Goal: Task Accomplishment & Management: Manage account settings

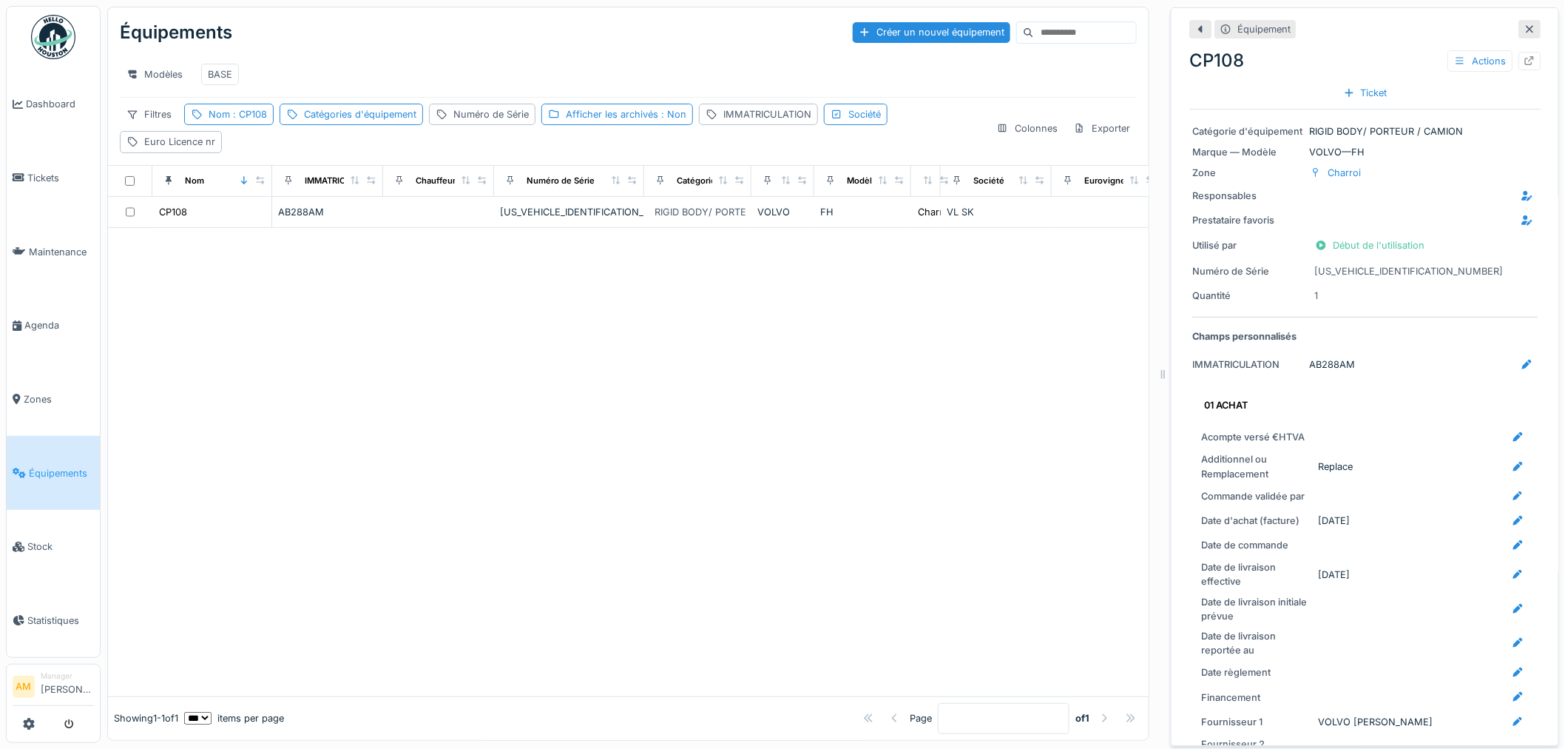
scroll to position [3129, 0]
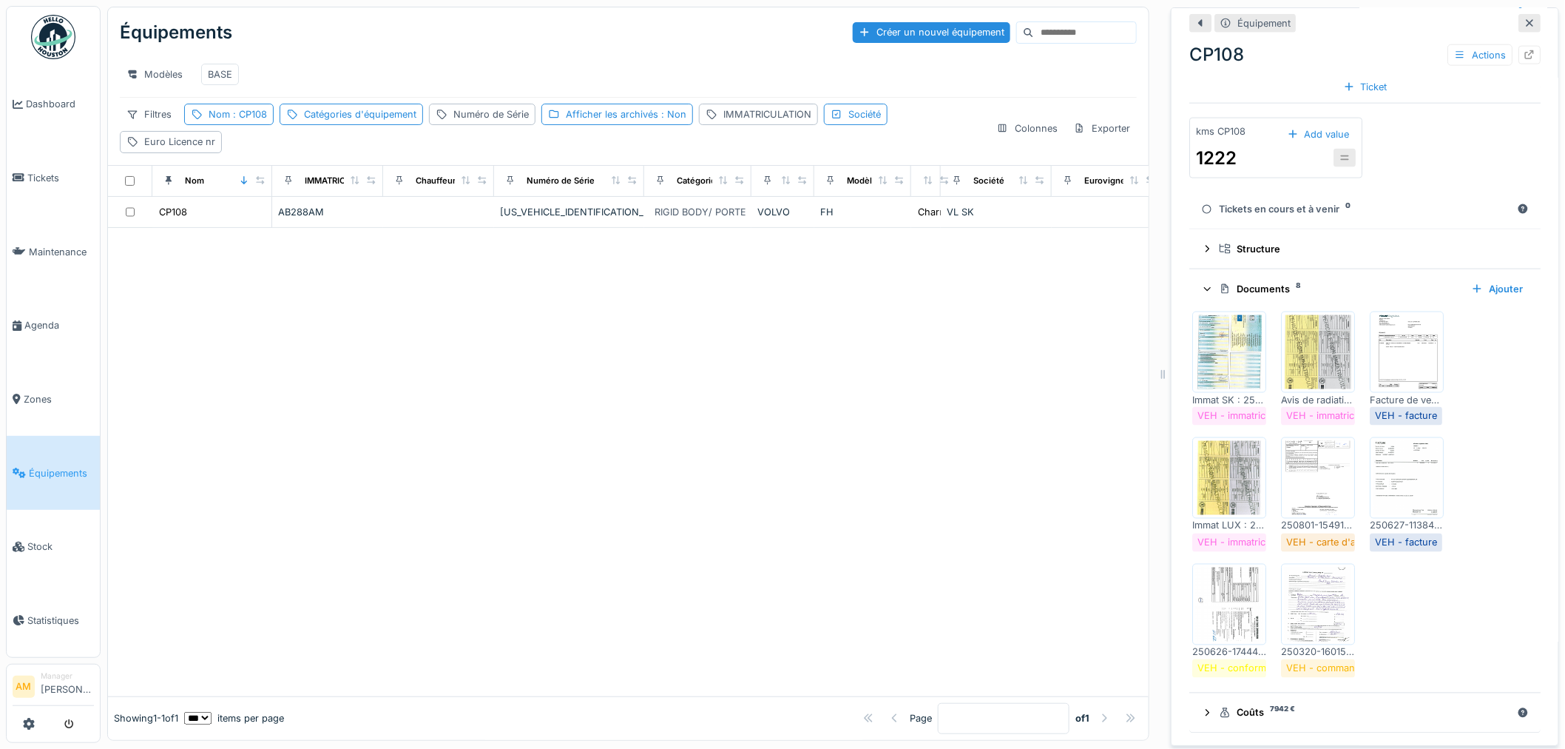
click at [455, 556] on div at bounding box center [628, 462] width 1041 height 468
click at [265, 112] on span ": CP108" at bounding box center [248, 114] width 37 height 11
drag, startPoint x: 241, startPoint y: 187, endPoint x: 126, endPoint y: 187, distance: 115.4
click at [155, 182] on body "Dashboard Tickets Maintenance Agenda Zones Équipements Stock Statistiques AM Ma…" at bounding box center [782, 374] width 1565 height 749
click at [733, 112] on div "Équipements Créer un nouvel équipement Modèles BASE Filtres Nom : CP108 Catégor…" at bounding box center [628, 86] width 1041 height 158
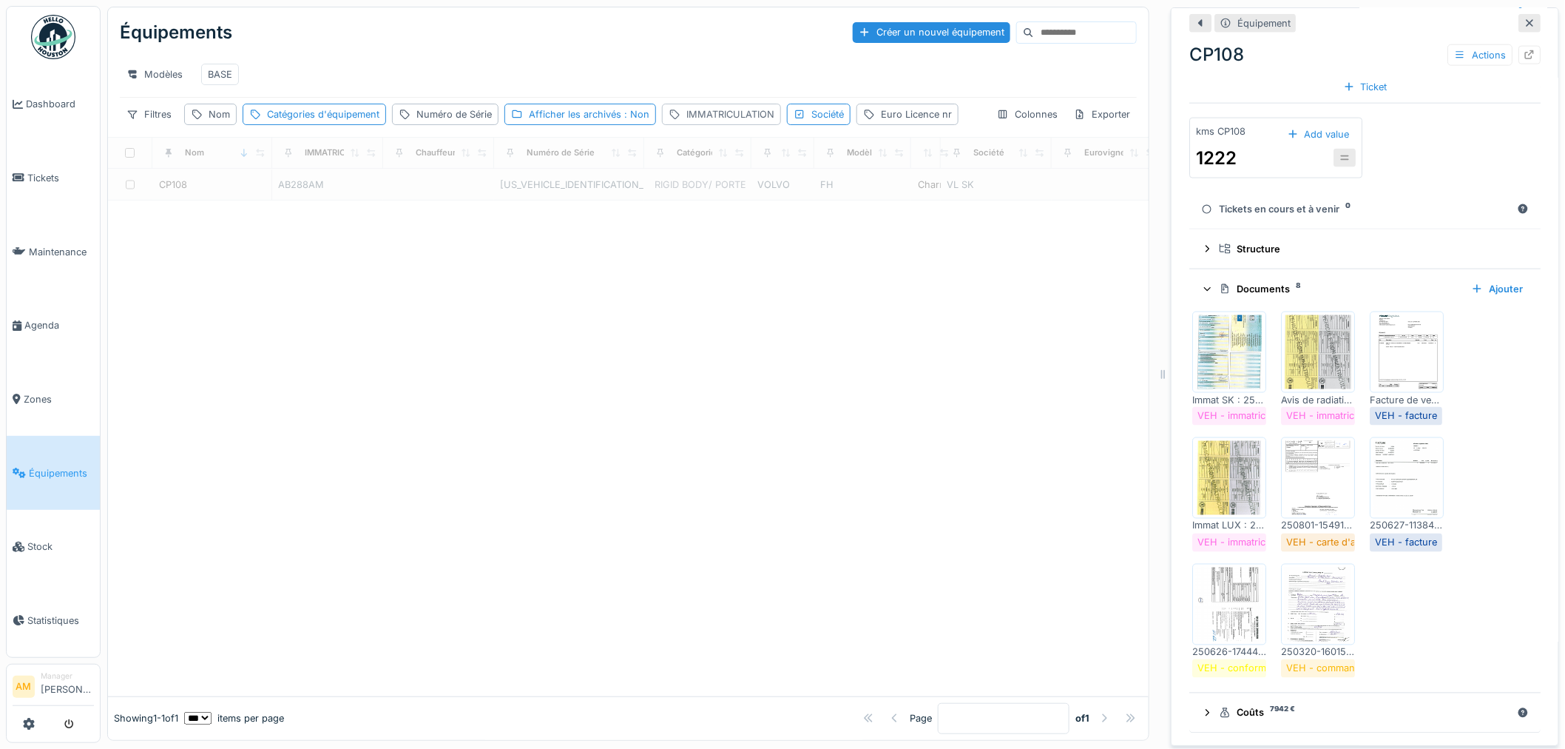
scroll to position [0, 0]
click at [715, 121] on div "IMMATRICULATION" at bounding box center [731, 114] width 88 height 14
click at [708, 192] on label "IMMATRICULATION" at bounding box center [729, 198] width 115 height 18
click at [708, 192] on input "IMMATRICULATION" at bounding box center [776, 198] width 218 height 31
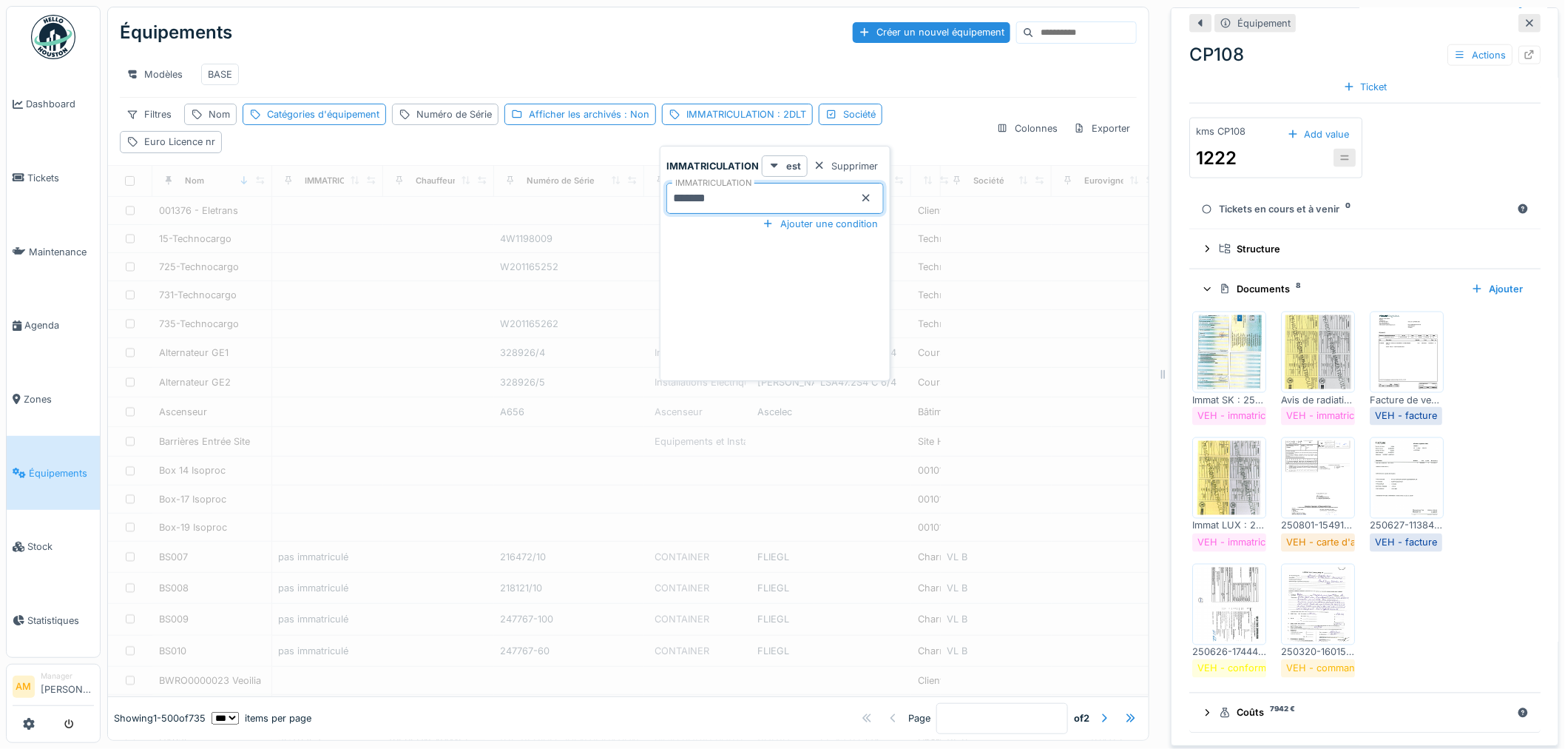
type input "*******"
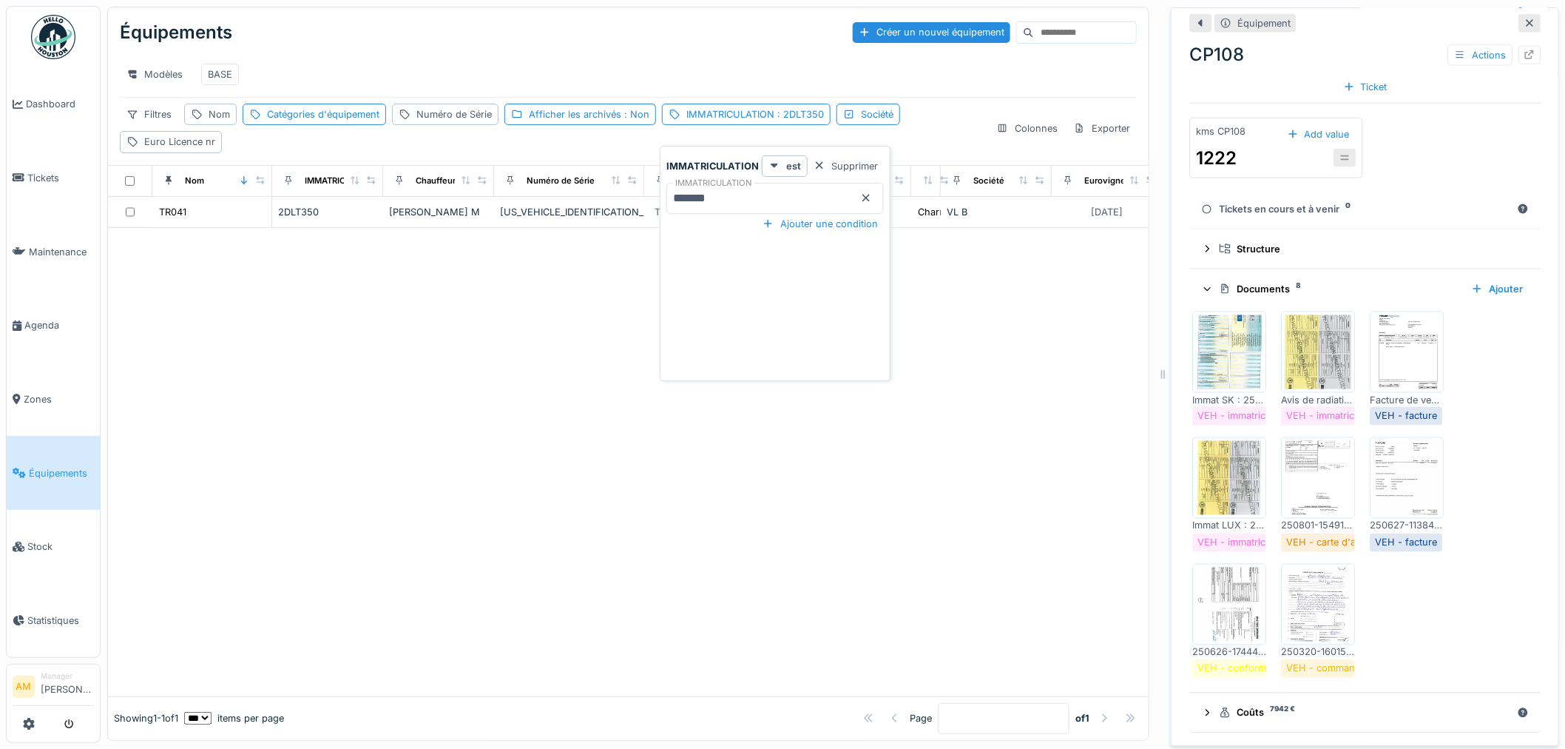
drag, startPoint x: 626, startPoint y: 393, endPoint x: 638, endPoint y: 371, distance: 24.9
click at [638, 371] on div at bounding box center [628, 462] width 1041 height 468
click at [764, 121] on div "IMMATRICULATION : 2DLT350" at bounding box center [756, 114] width 138 height 14
drag, startPoint x: 735, startPoint y: 197, endPoint x: 487, endPoint y: 186, distance: 248.8
click at [500, 186] on body "Dashboard Tickets Maintenance Agenda Zones Équipements Stock Statistiques AM Ma…" at bounding box center [782, 374] width 1565 height 749
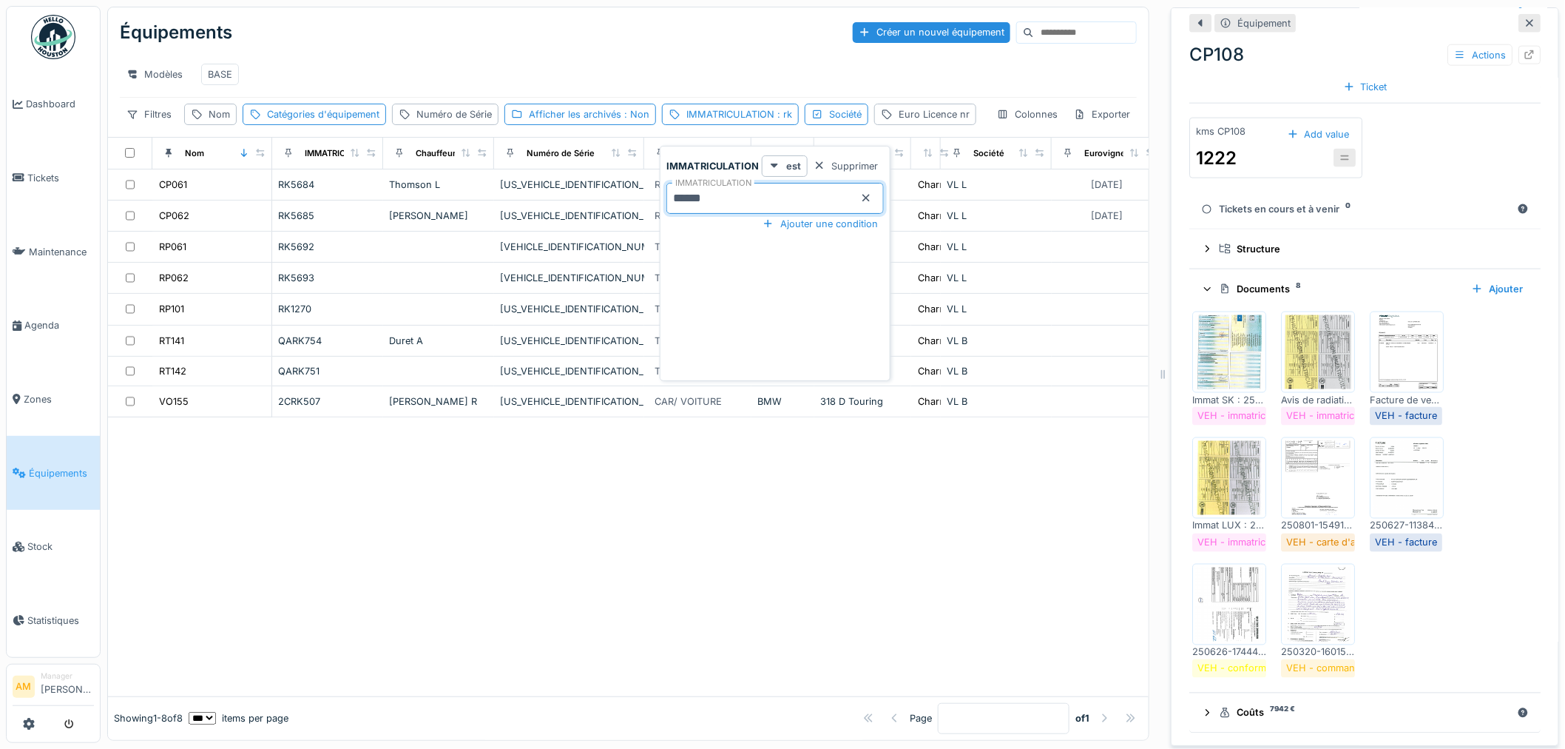
type input "******"
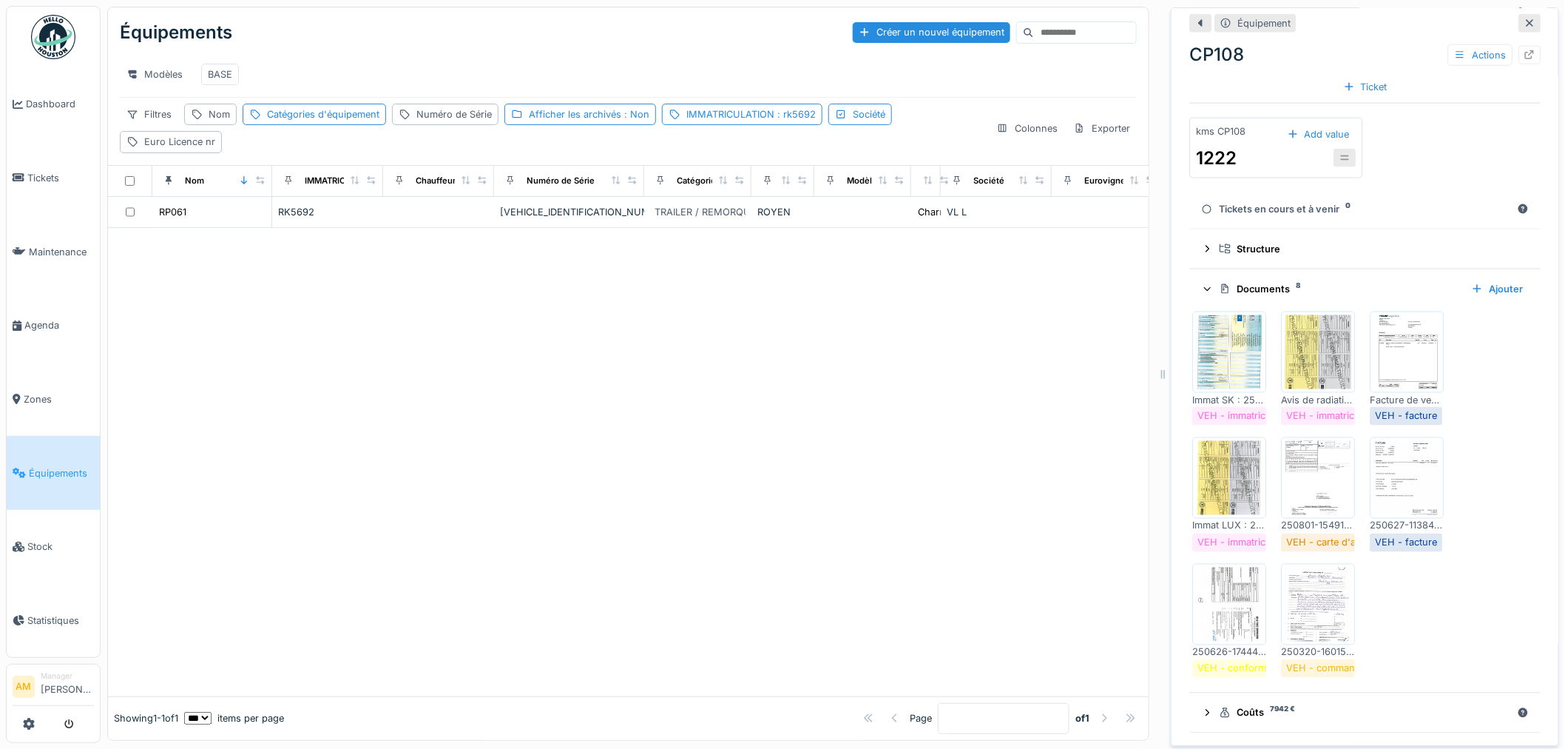
click at [820, 457] on div at bounding box center [628, 462] width 1041 height 468
drag, startPoint x: 555, startPoint y: 442, endPoint x: 183, endPoint y: 106, distance: 500.7
click at [553, 442] on div at bounding box center [628, 462] width 1041 height 468
click at [796, 120] on span ": rk5692" at bounding box center [795, 114] width 41 height 11
click at [794, 120] on span ": rk5692" at bounding box center [795, 114] width 41 height 11
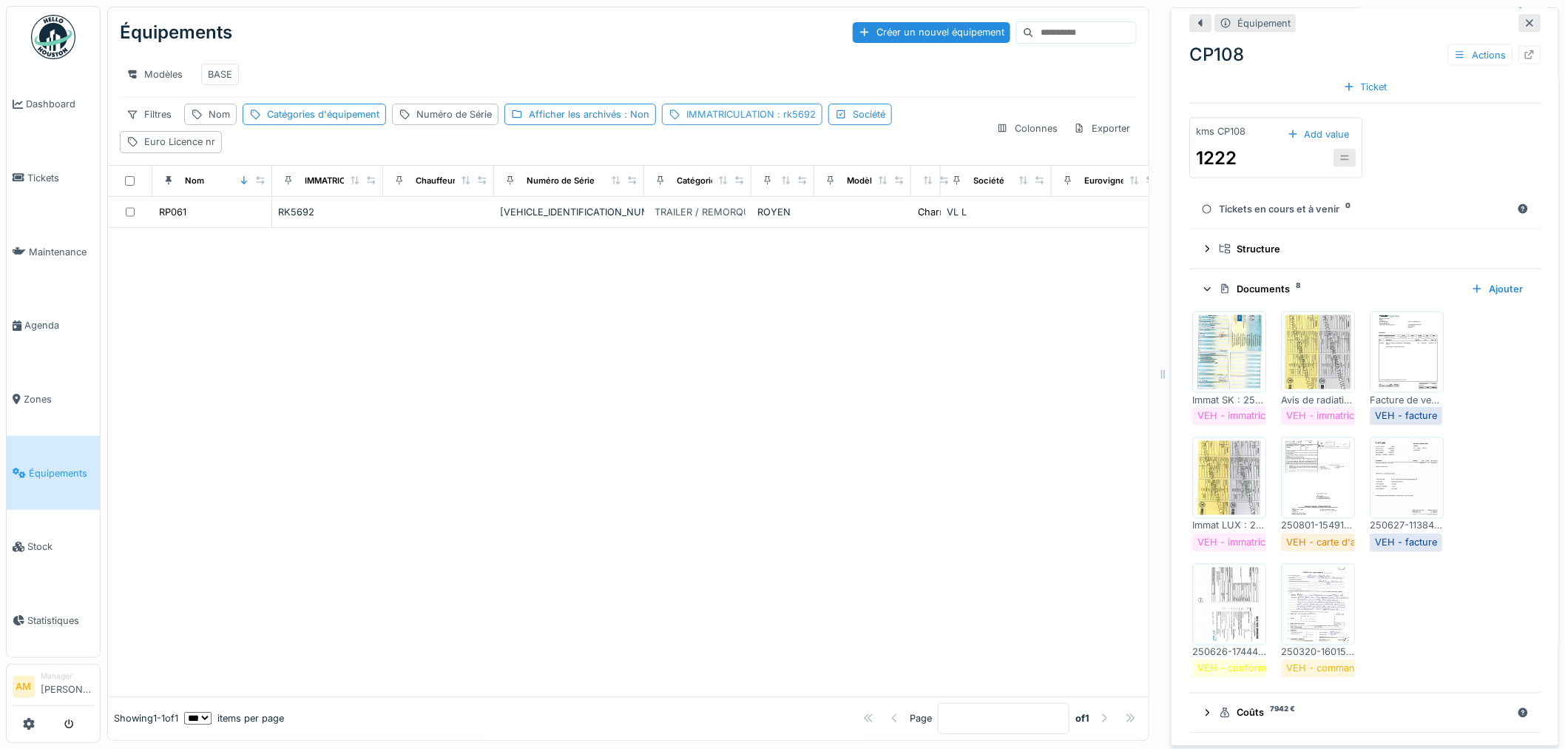
click at [767, 116] on div "IMMATRICULATION : rk5692" at bounding box center [742, 114] width 161 height 21
drag, startPoint x: 718, startPoint y: 204, endPoint x: 506, endPoint y: 205, distance: 211.6
click at [576, 197] on body "Dashboard Tickets Maintenance Agenda Zones Équipements Stock Statistiques AM Ma…" at bounding box center [782, 374] width 1565 height 749
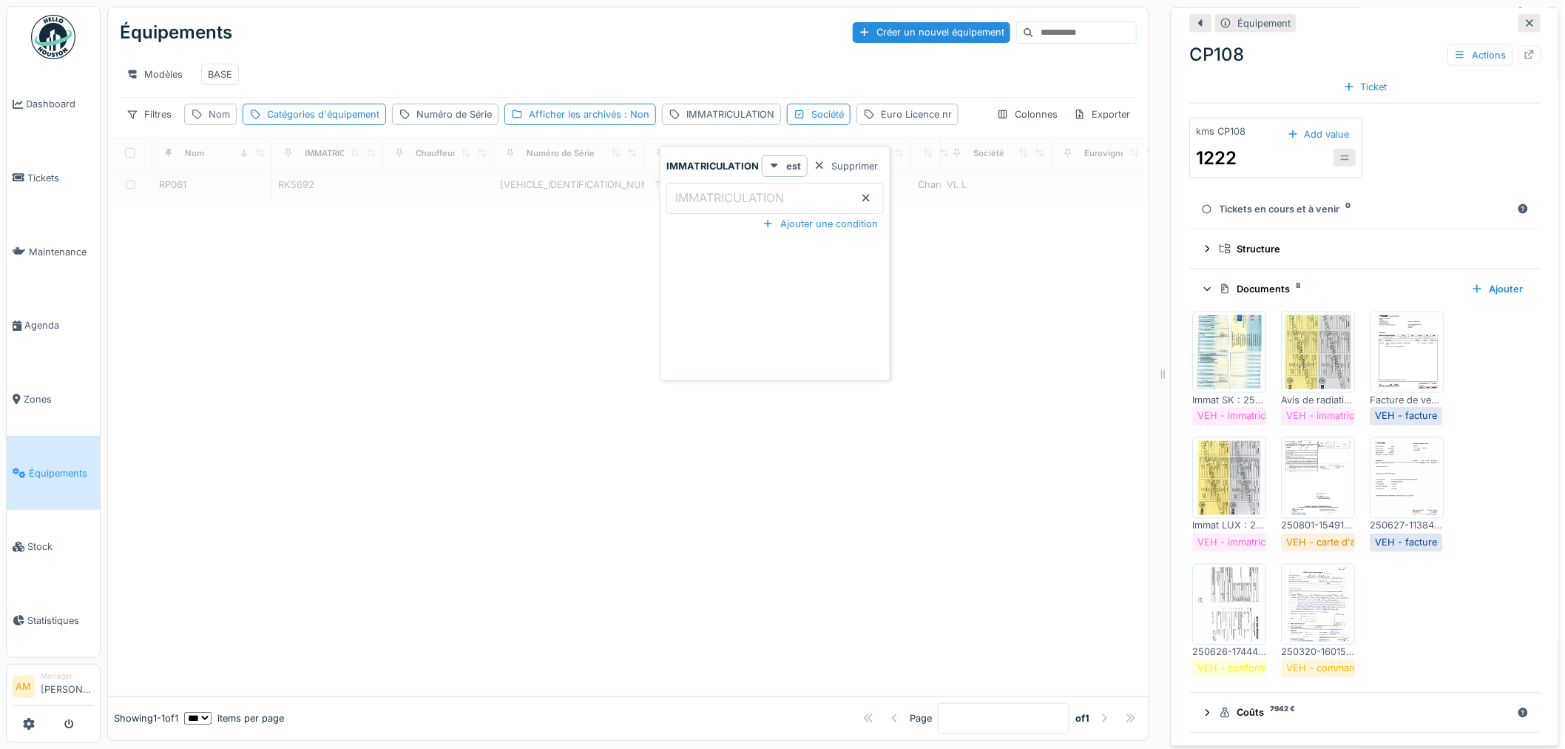
click at [218, 121] on div "Nom" at bounding box center [219, 114] width 21 height 14
click at [220, 189] on label "Nom" at bounding box center [213, 198] width 33 height 18
click at [220, 189] on input "Nom" at bounding box center [264, 198] width 147 height 31
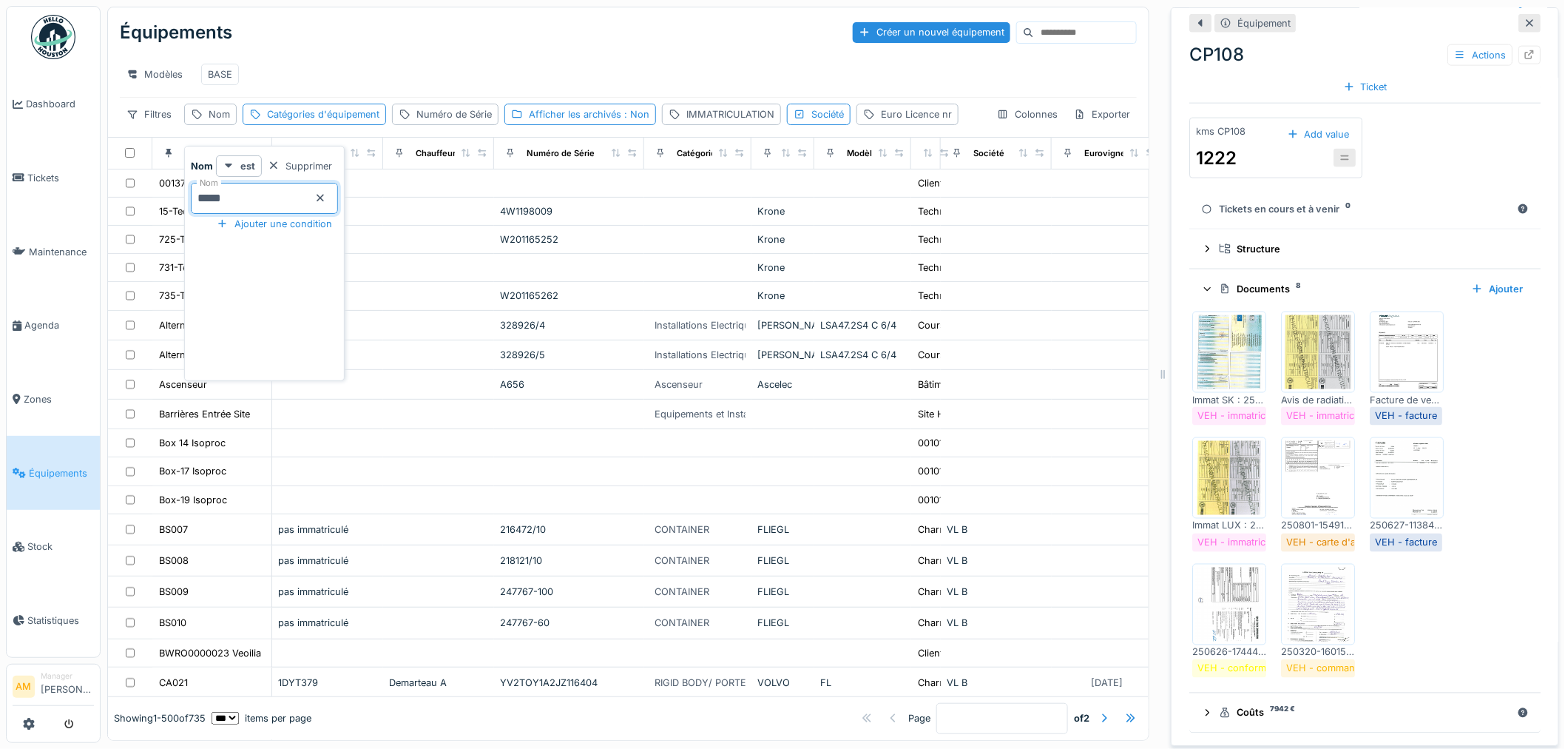
type input "*****"
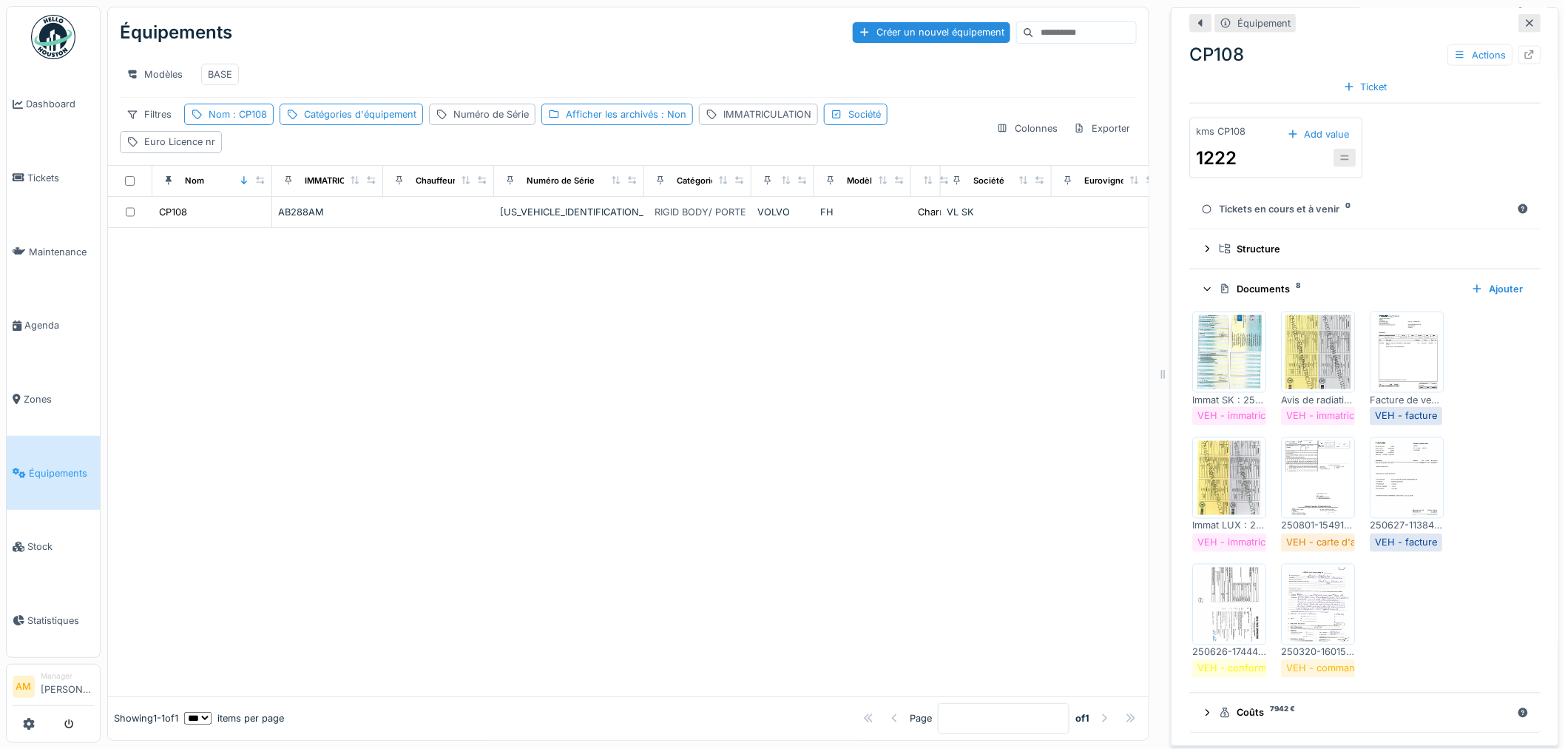
drag, startPoint x: 530, startPoint y: 388, endPoint x: 441, endPoint y: 338, distance: 102.0
click at [527, 380] on div at bounding box center [628, 462] width 1041 height 468
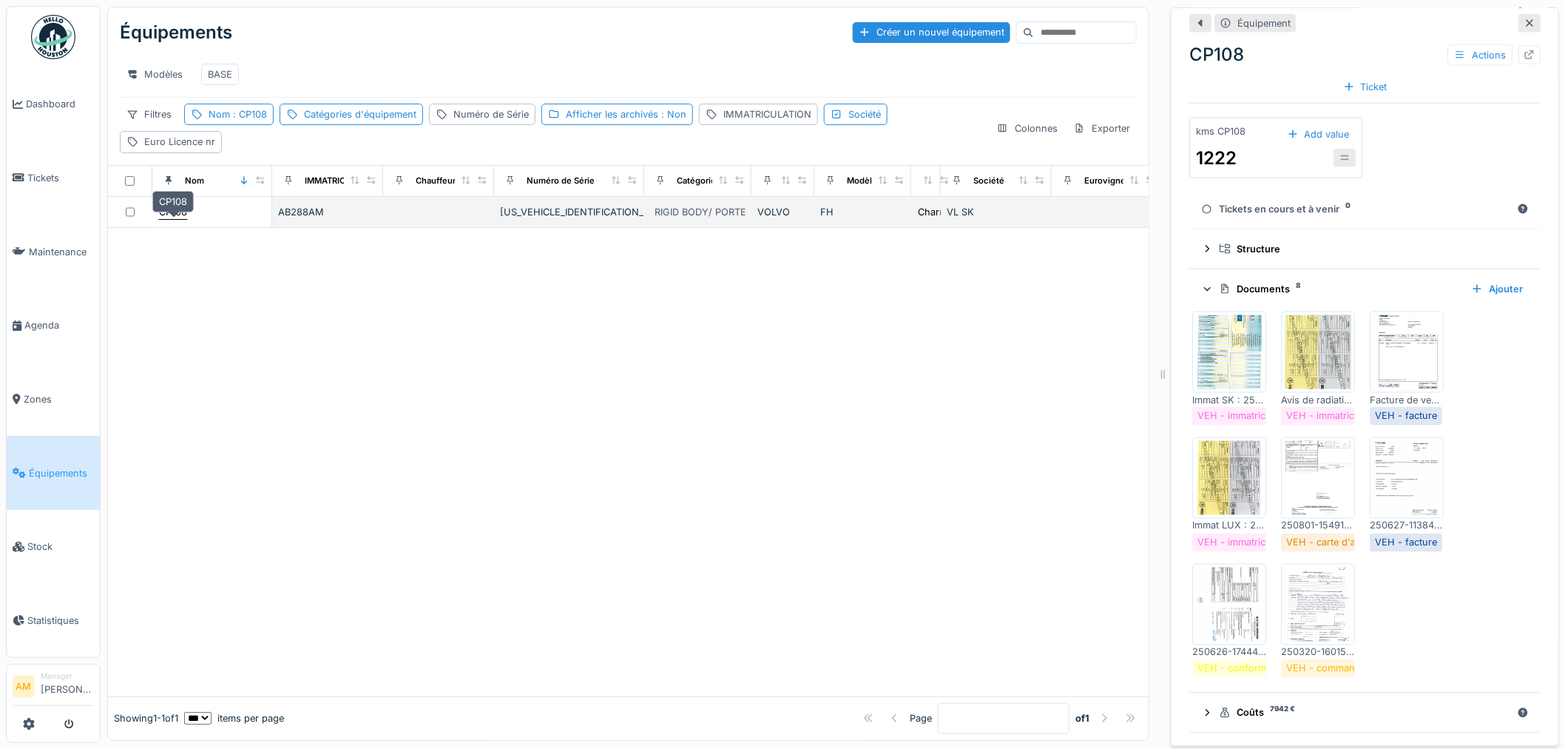
click at [179, 219] on div "CP108" at bounding box center [173, 212] width 28 height 14
click at [178, 219] on div "CP108" at bounding box center [173, 212] width 28 height 14
click at [175, 219] on div "CP108" at bounding box center [173, 212] width 28 height 14
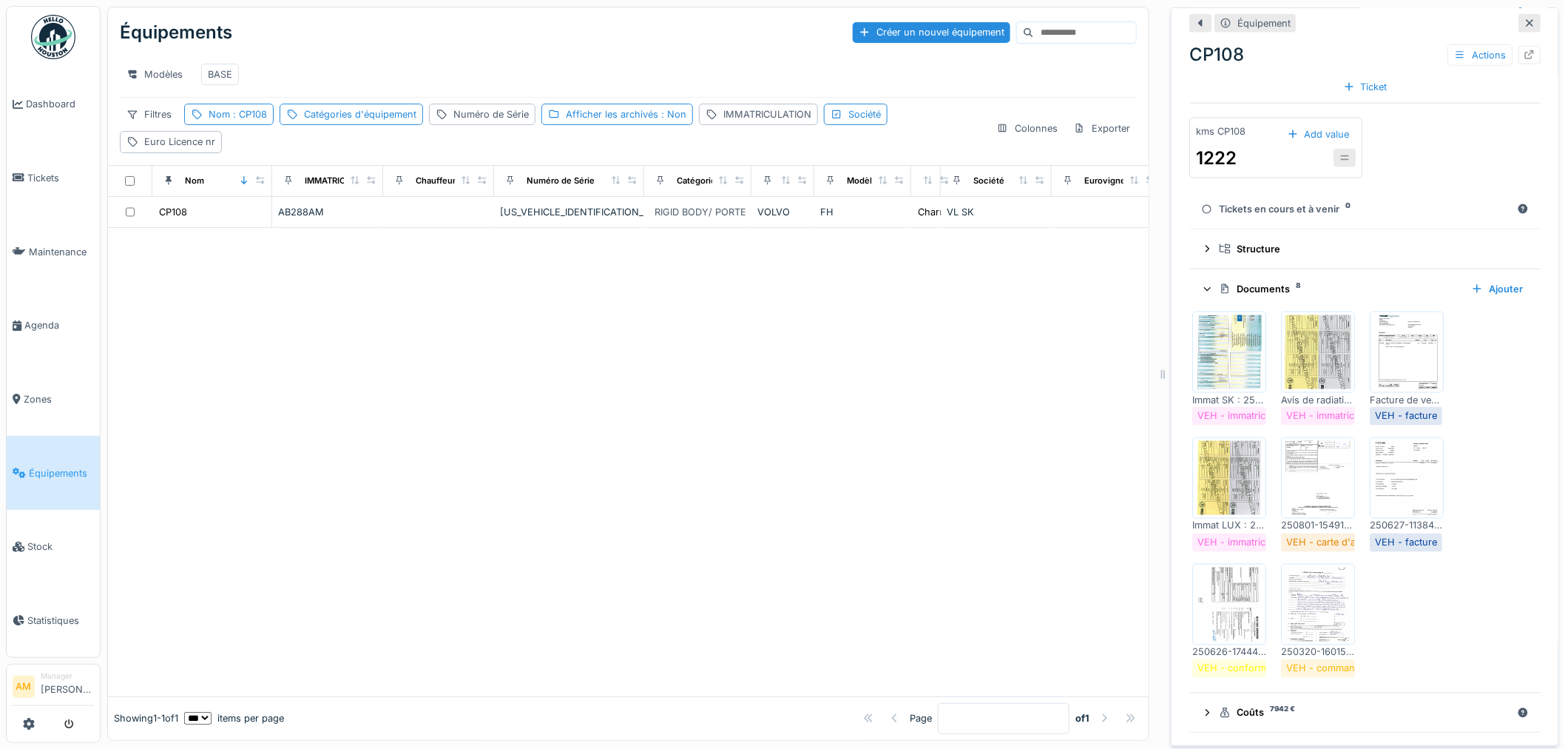
click at [275, 371] on div at bounding box center [628, 462] width 1041 height 468
click at [810, 432] on div at bounding box center [628, 462] width 1041 height 468
click at [832, 422] on div at bounding box center [628, 462] width 1041 height 468
drag, startPoint x: 371, startPoint y: 388, endPoint x: 339, endPoint y: 380, distance: 33.4
click at [371, 388] on div at bounding box center [628, 462] width 1041 height 468
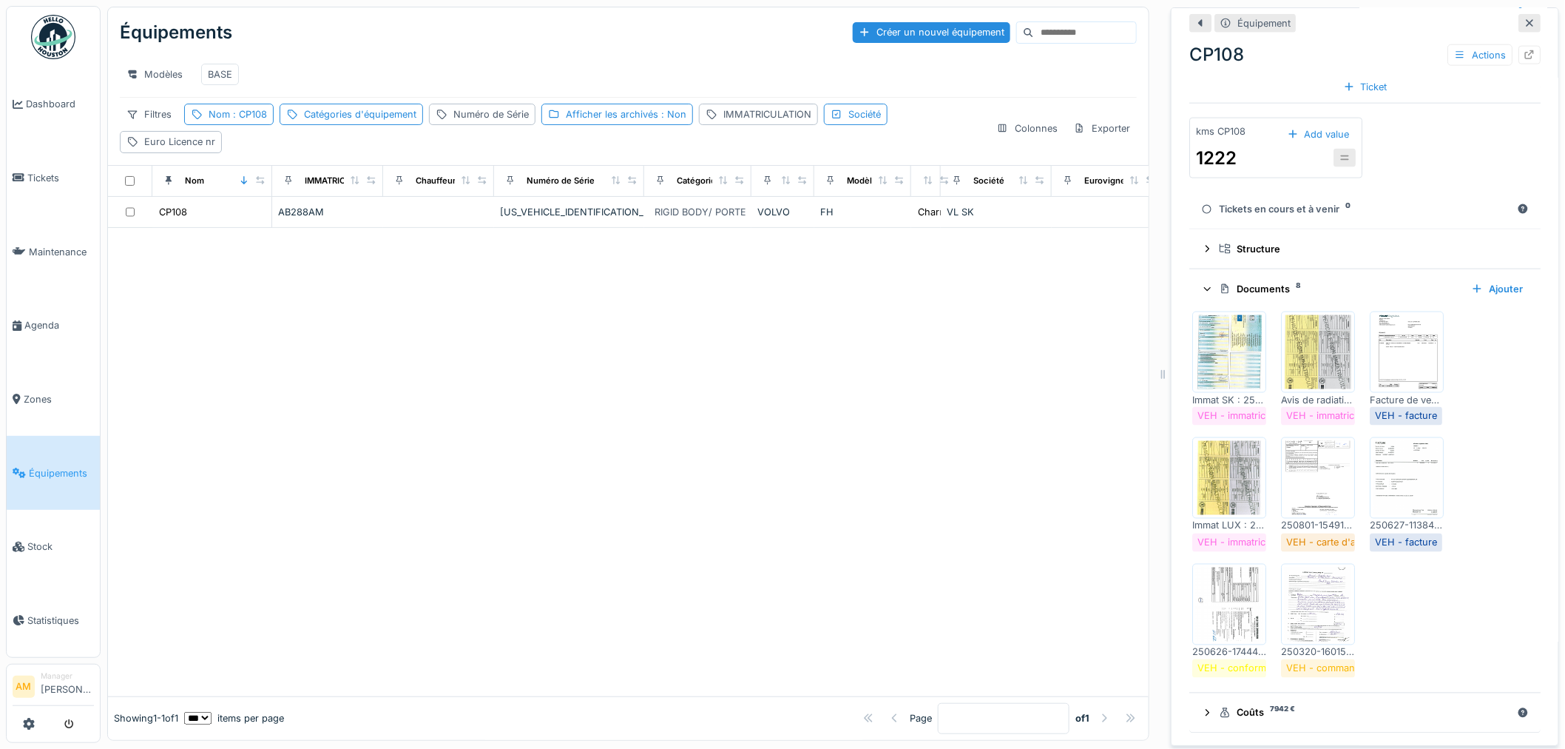
click at [1204, 289] on icon at bounding box center [1207, 289] width 7 height 4
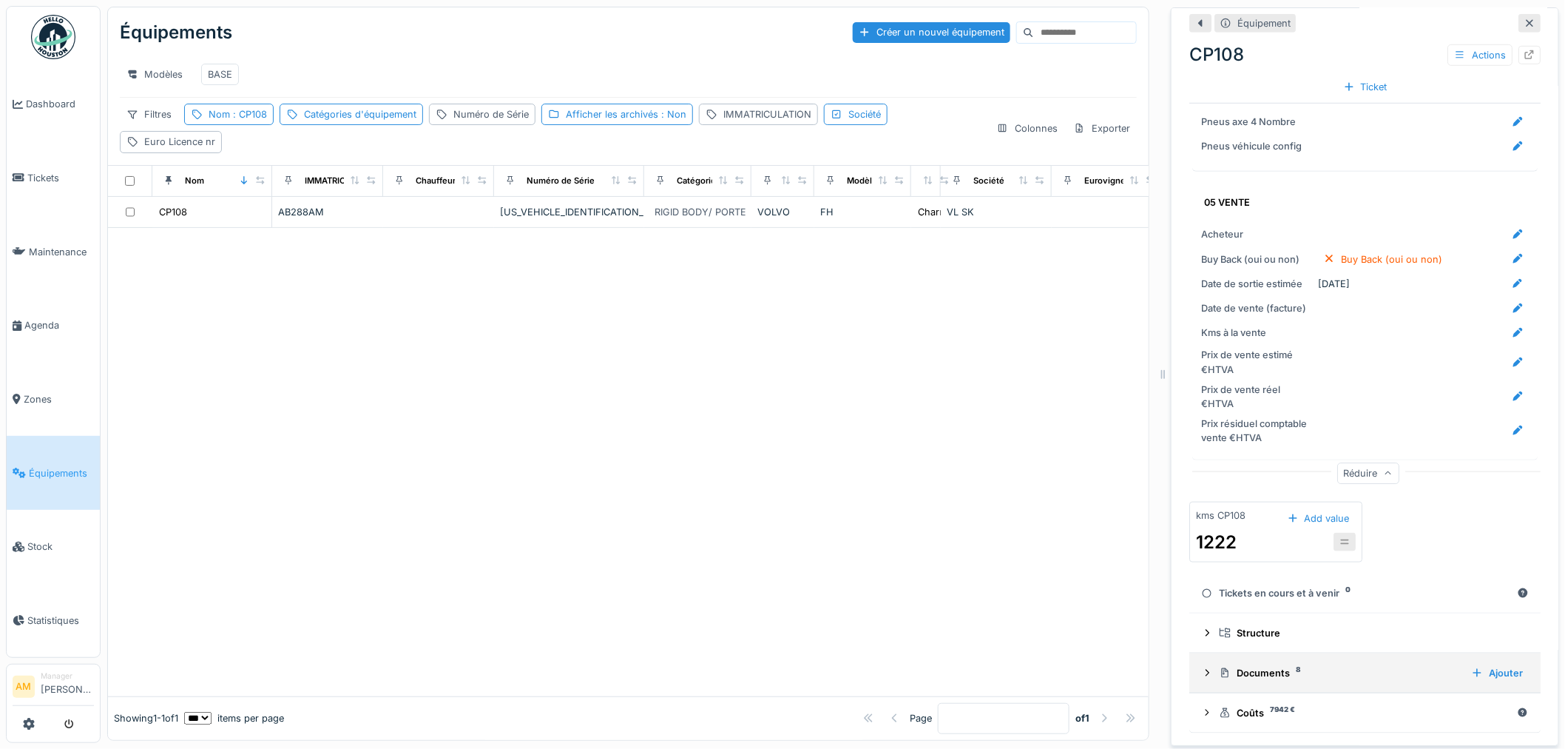
scroll to position [2745, 0]
click at [1524, 50] on icon at bounding box center [1530, 55] width 12 height 10
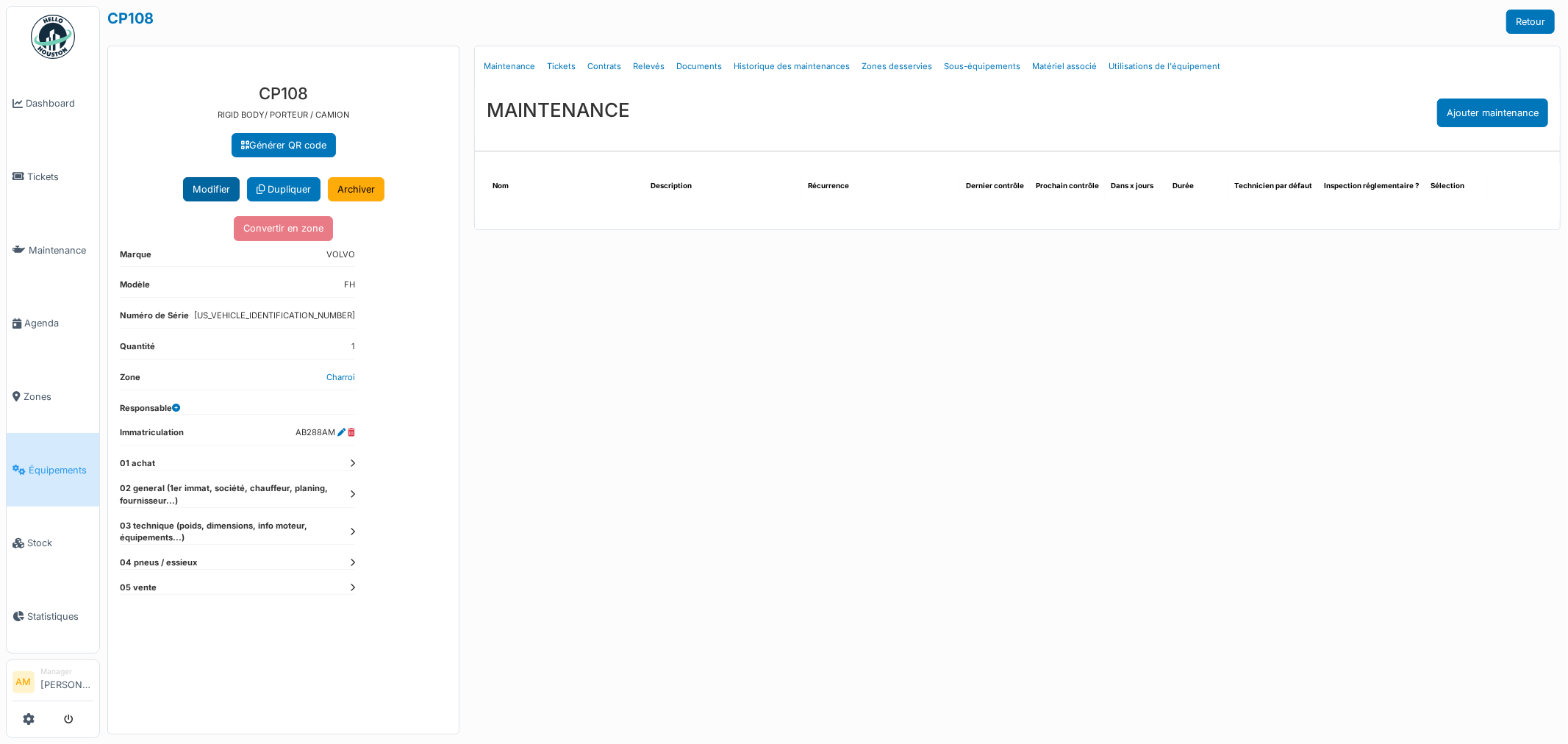
click at [209, 185] on button "Modifier" at bounding box center [211, 189] width 57 height 24
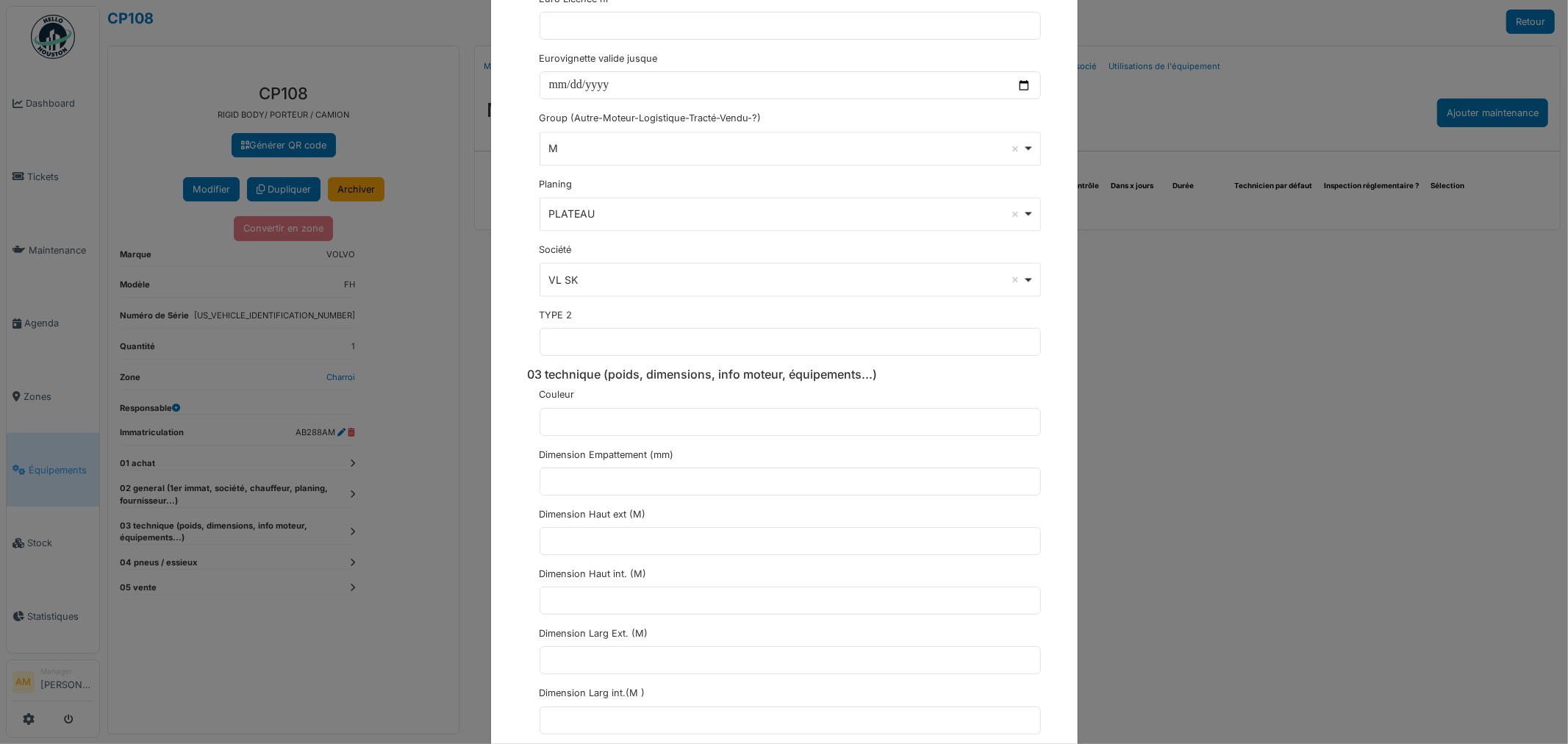
scroll to position [2450, 0]
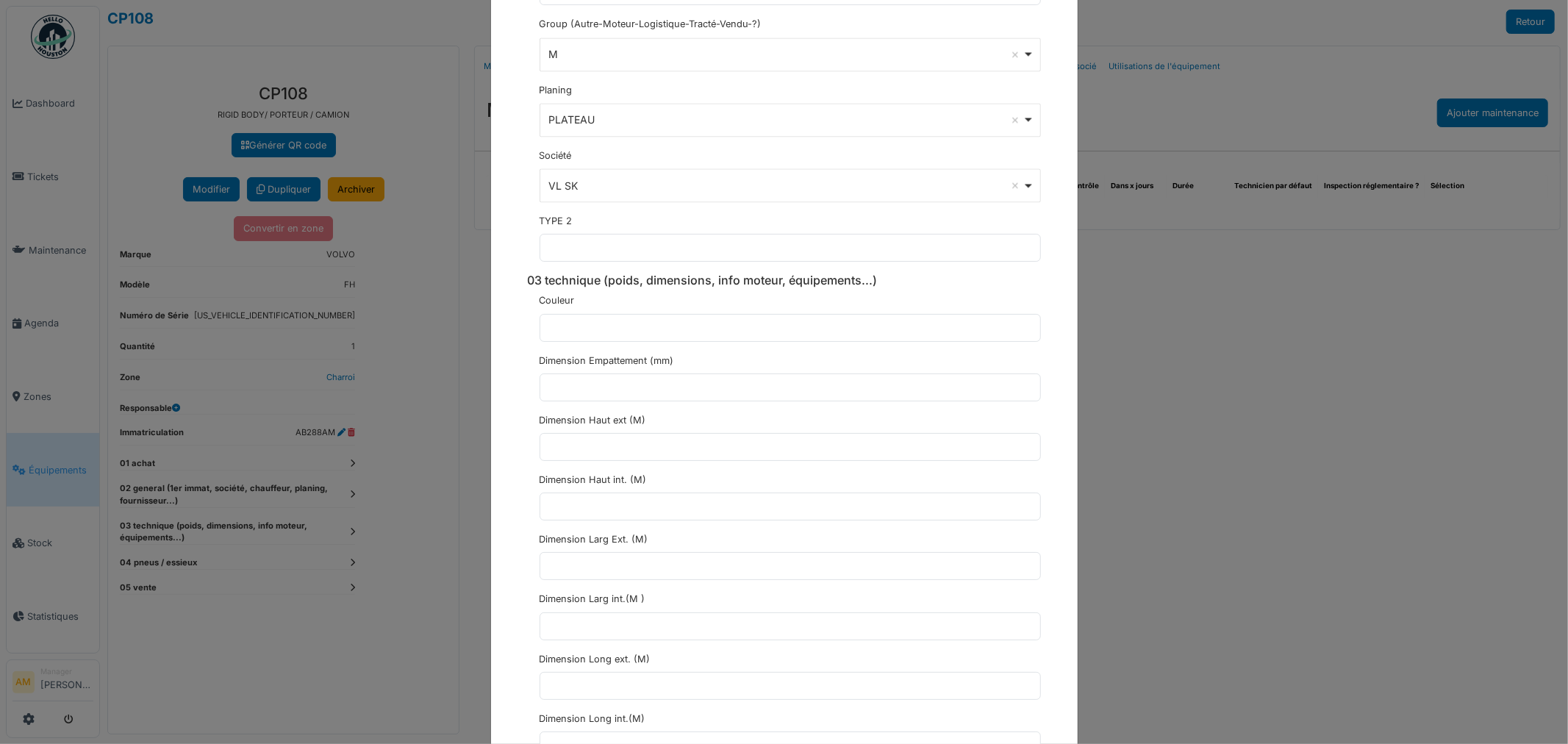
click at [596, 375] on div "Dimension Empattement (mm)" at bounding box center [790, 377] width 502 height 48
click at [595, 390] on input "text" at bounding box center [790, 387] width 502 height 28
type input "****"
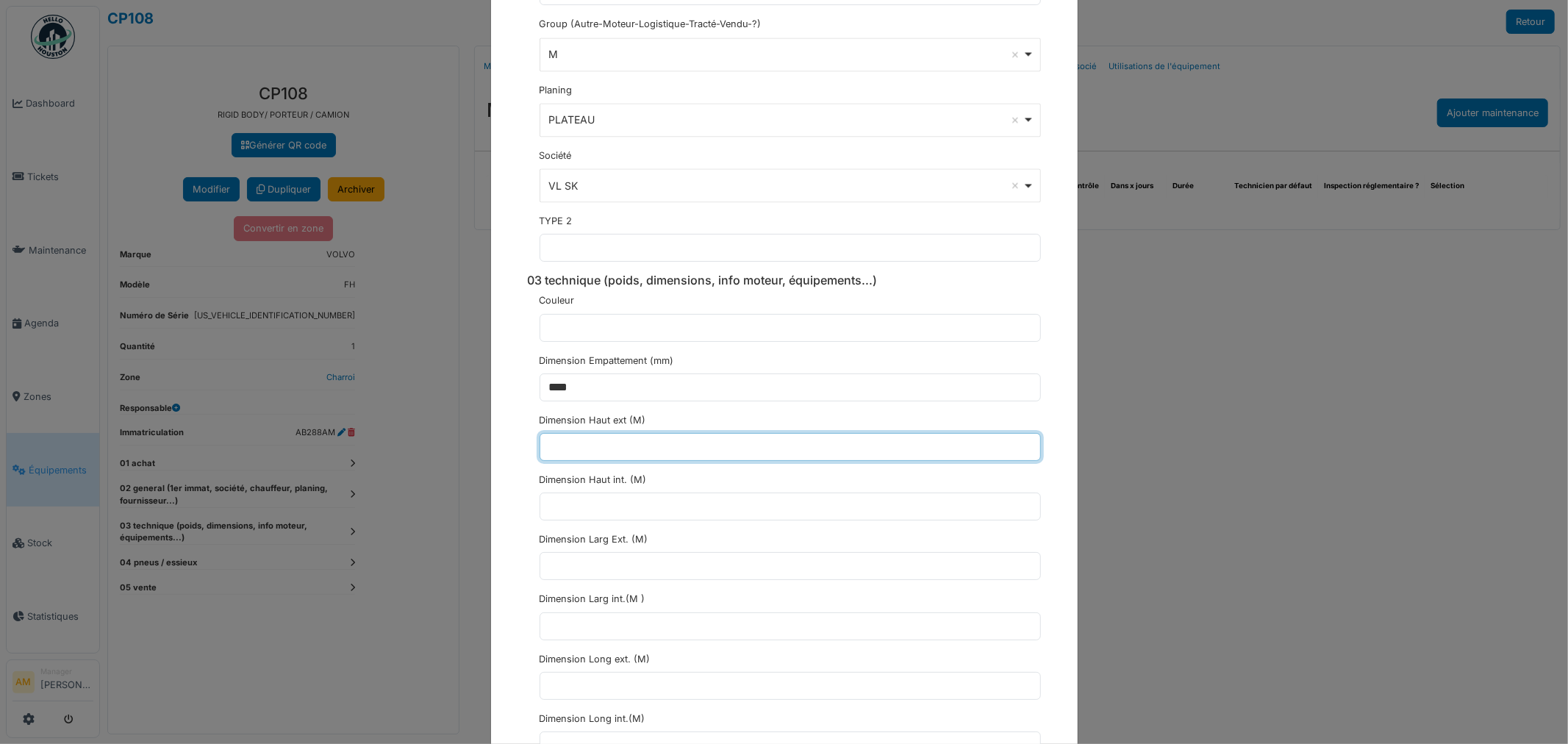
click at [586, 457] on input "text" at bounding box center [790, 447] width 502 height 28
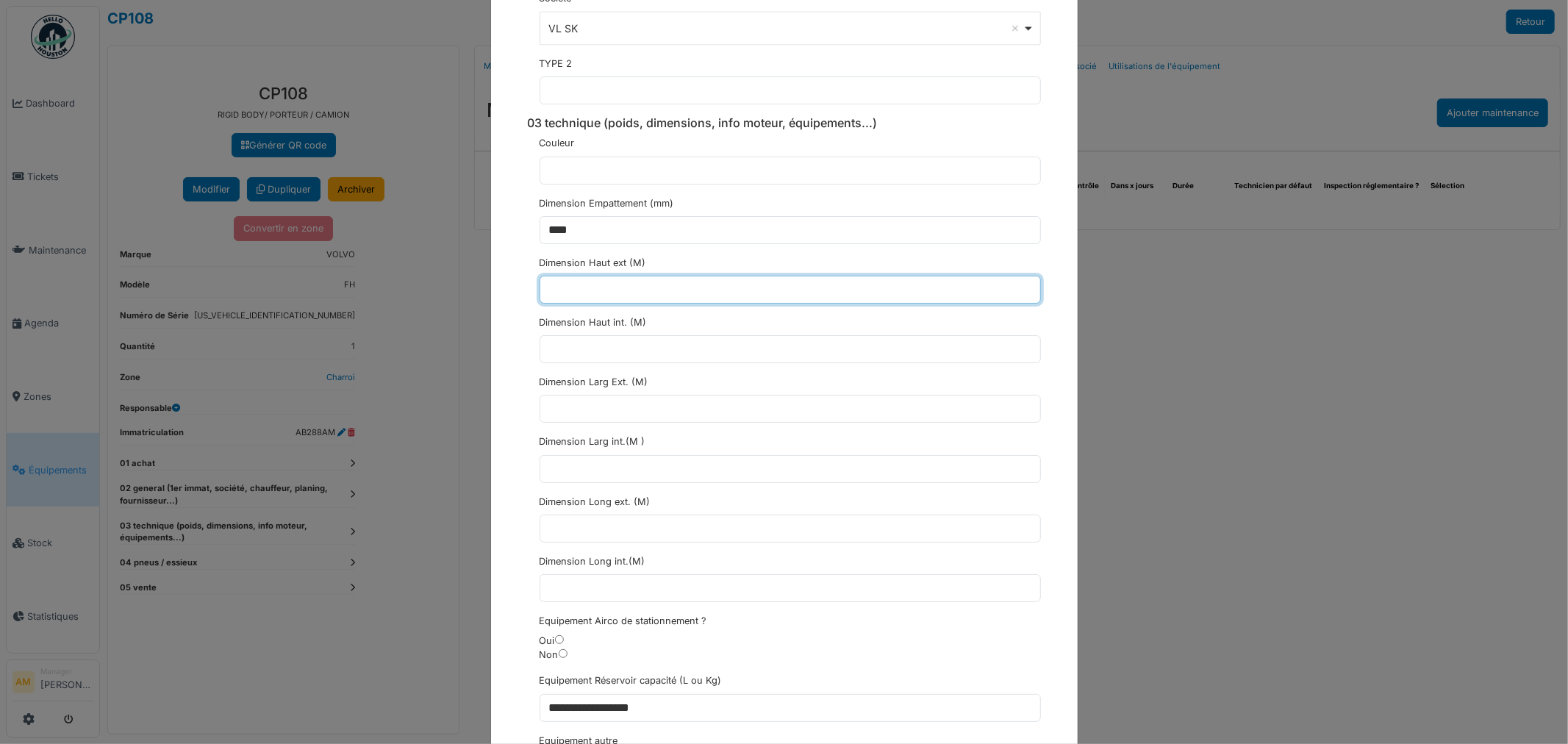
scroll to position [2612, 0]
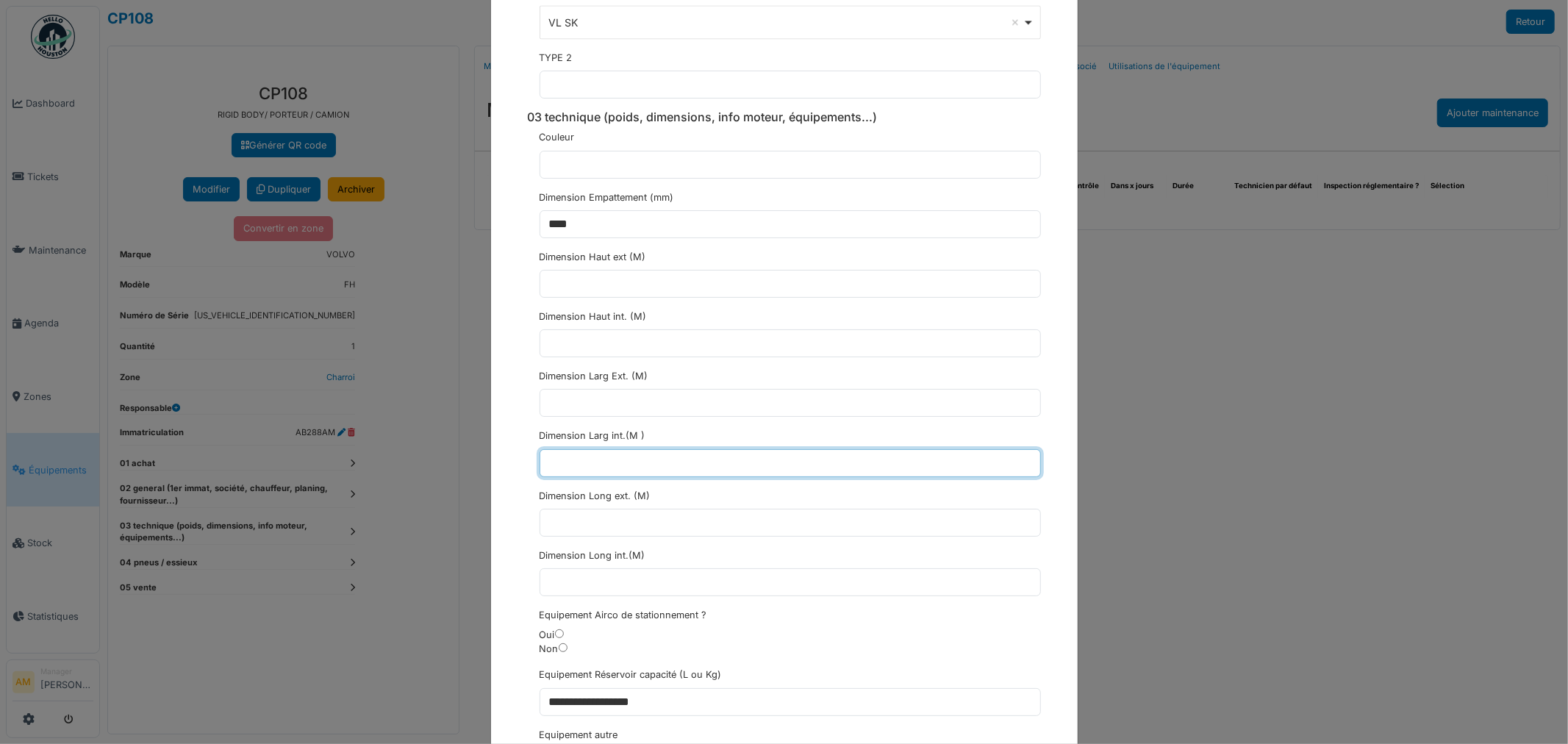
drag, startPoint x: 715, startPoint y: 468, endPoint x: 700, endPoint y: 466, distance: 15.1
click at [713, 468] on input "text" at bounding box center [790, 463] width 502 height 28
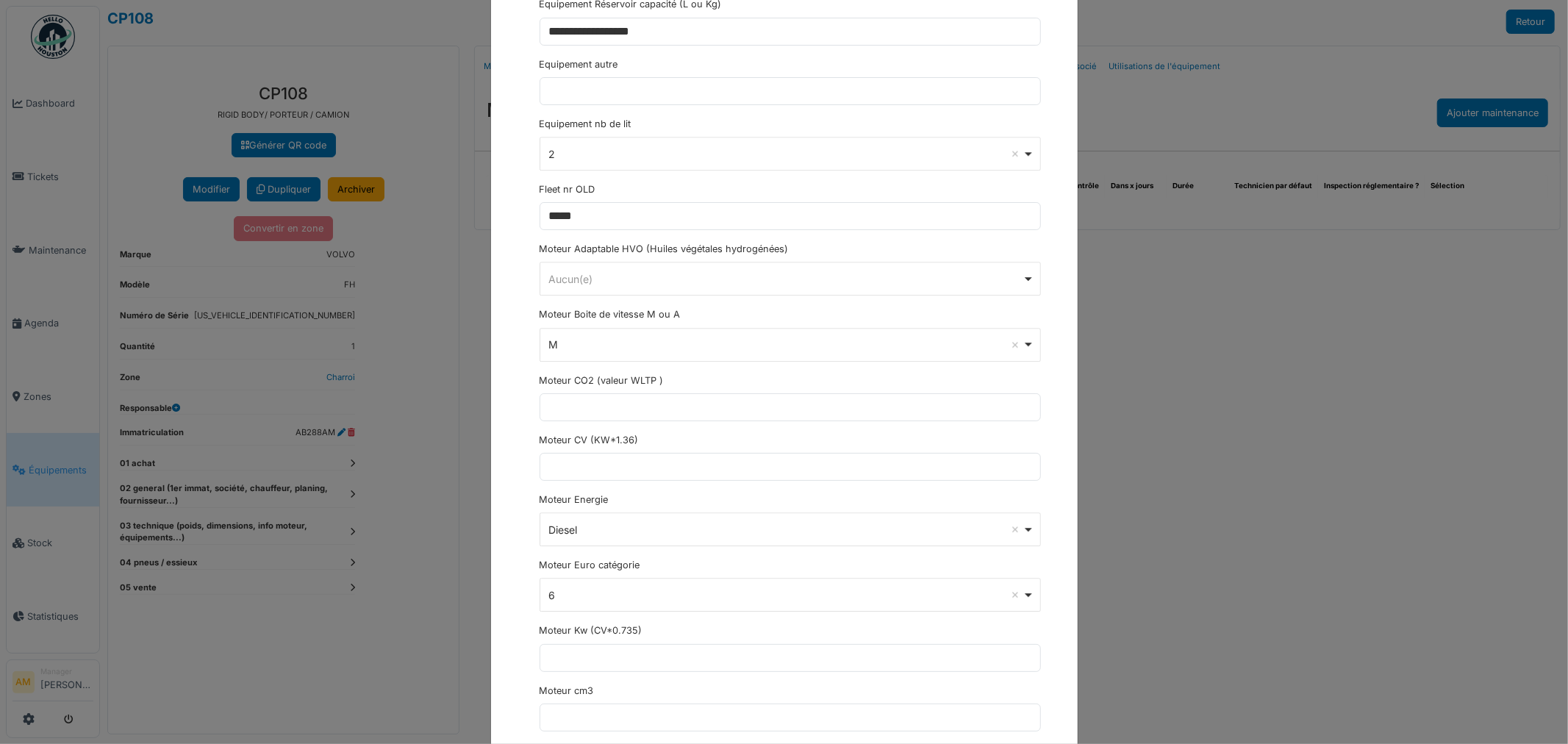
scroll to position [3429, 0]
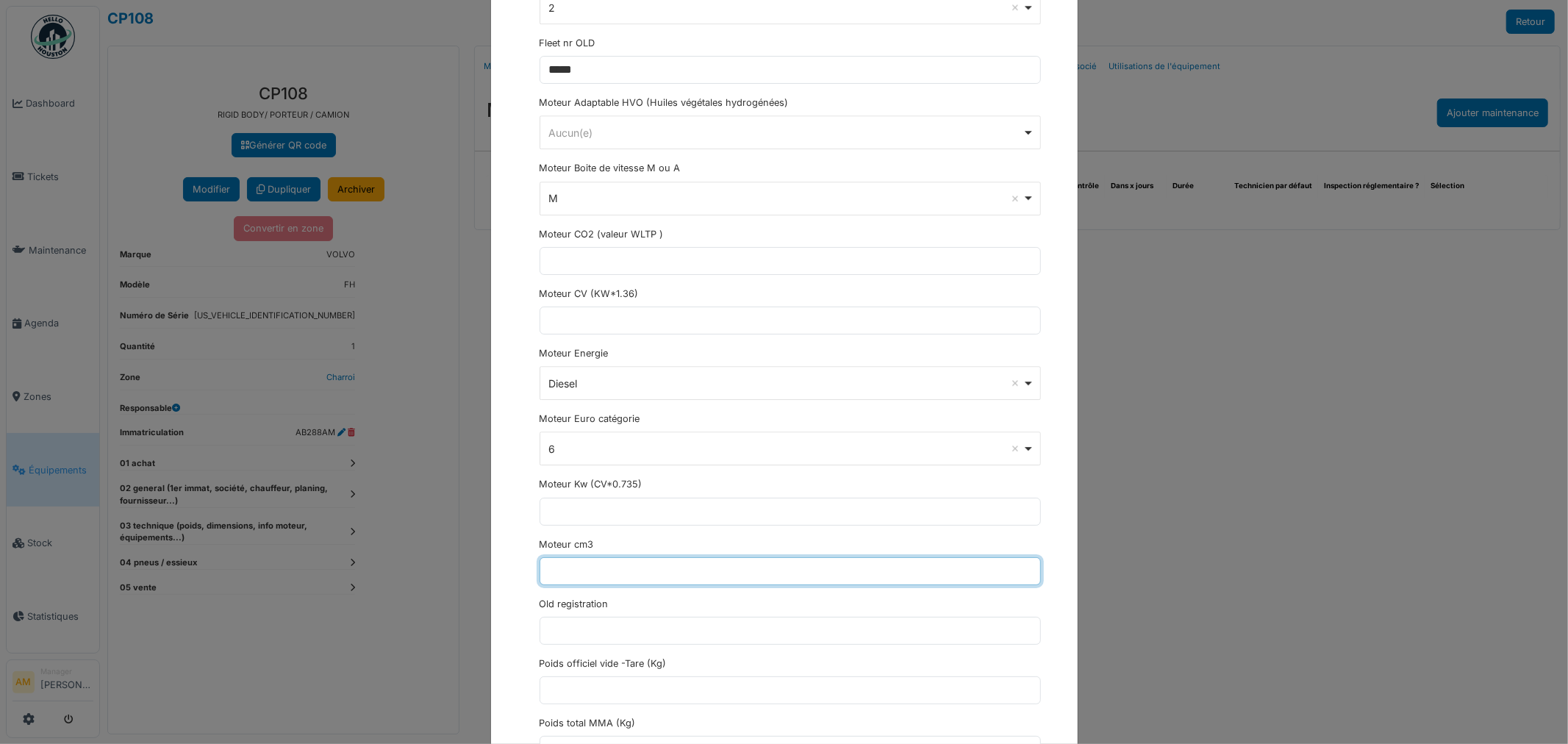
click at [687, 577] on input "text" at bounding box center [790, 571] width 502 height 28
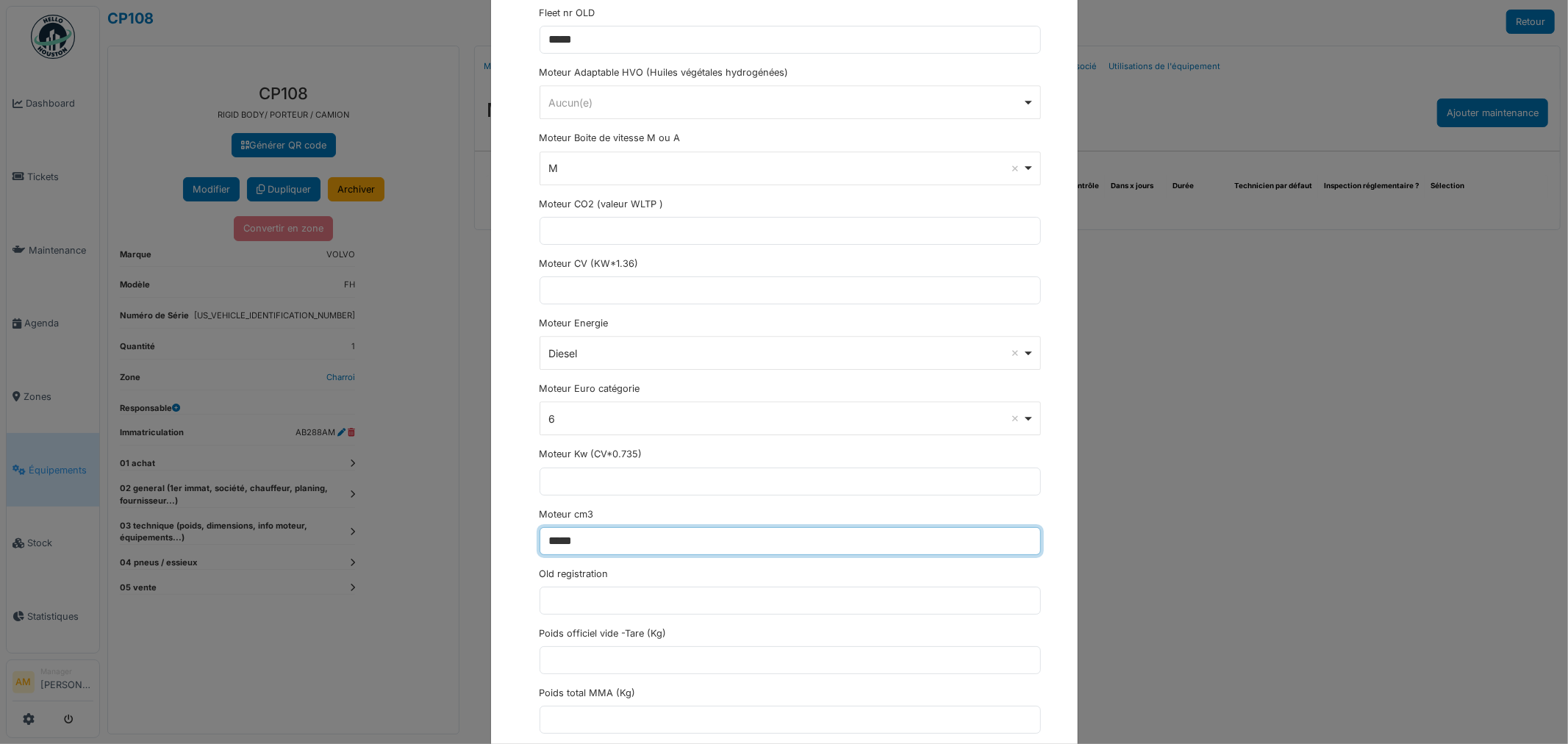
scroll to position [3510, 0]
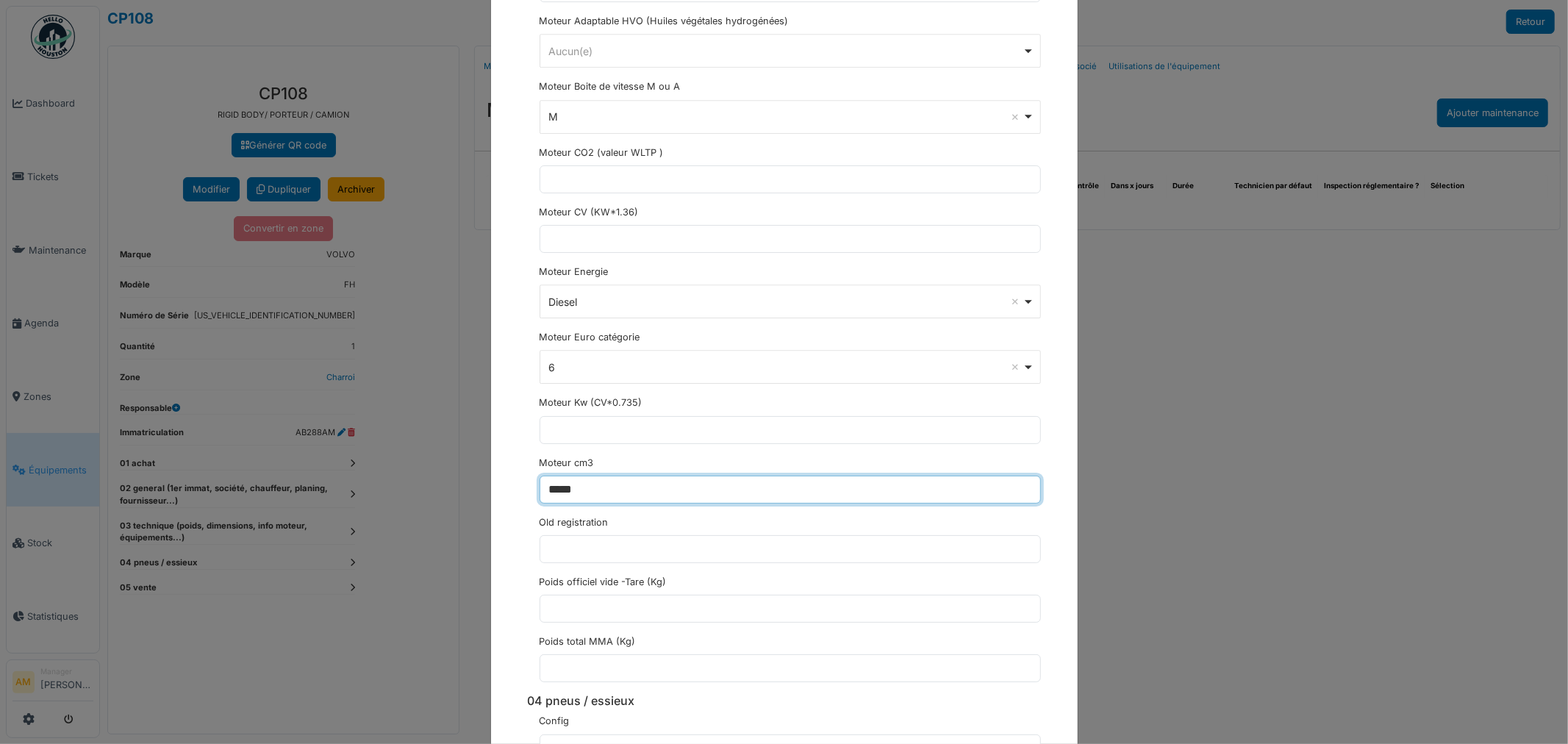
type input "*****"
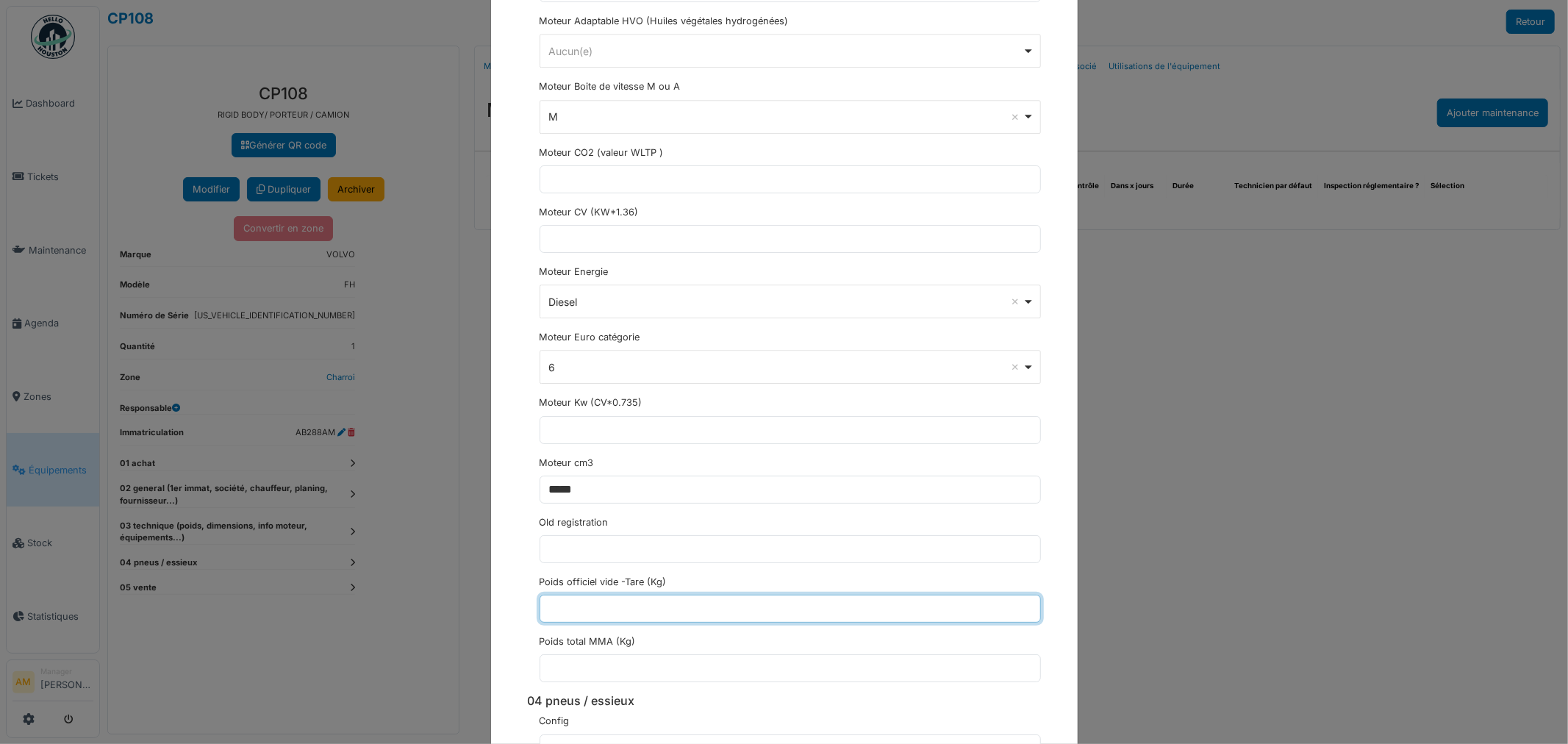
click at [779, 623] on input "text" at bounding box center [790, 609] width 502 height 28
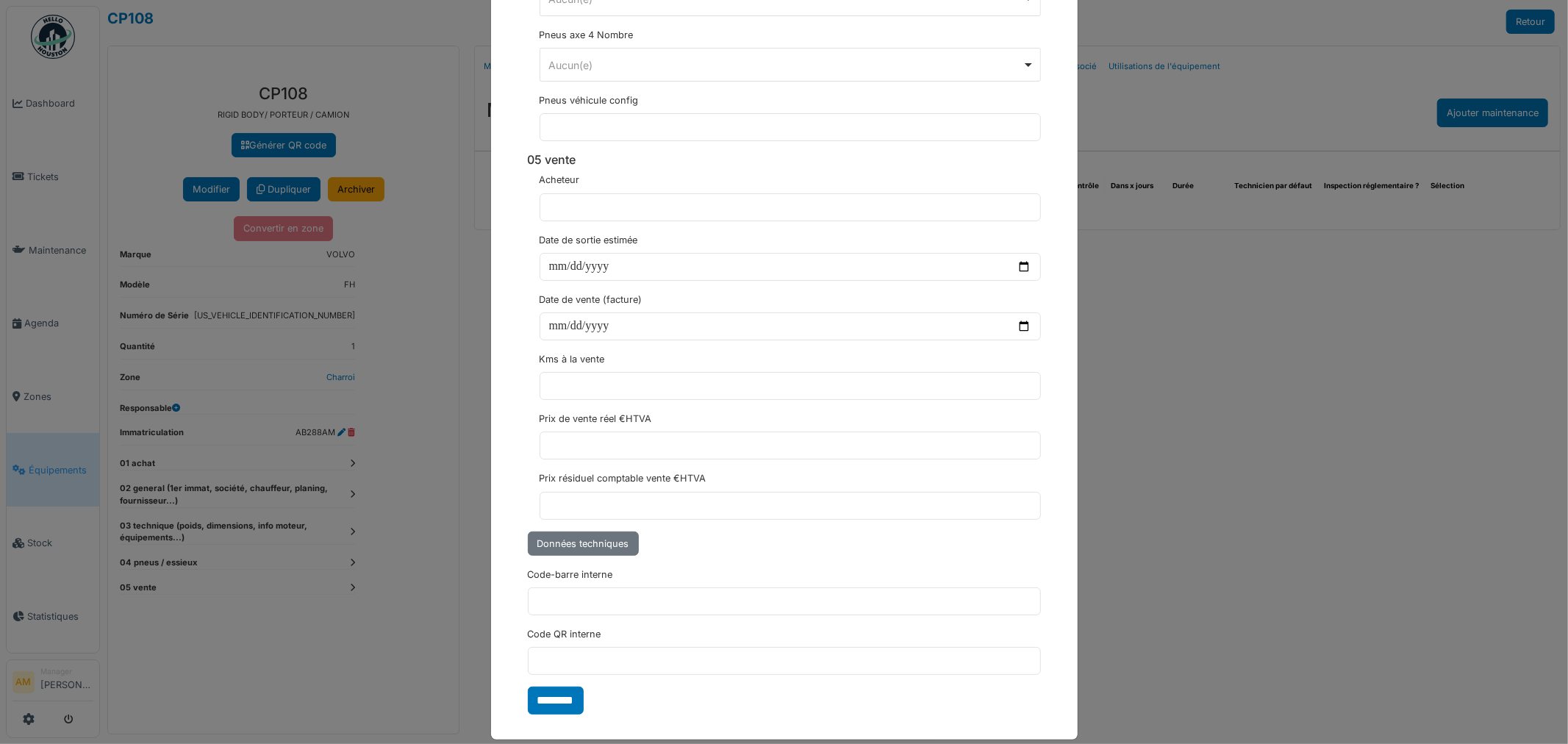
scroll to position [5226, 0]
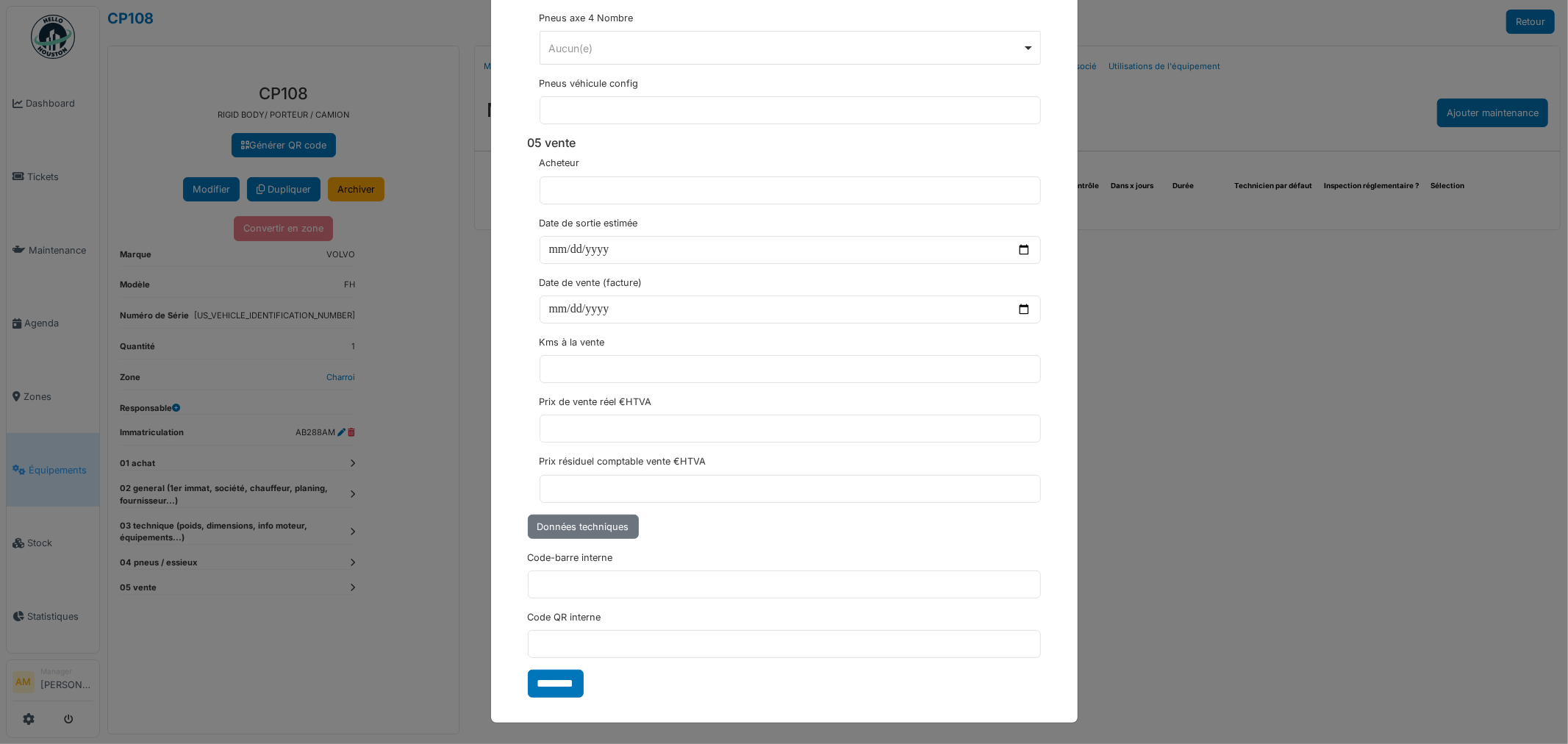
click at [569, 689] on input "********" at bounding box center [555, 683] width 56 height 28
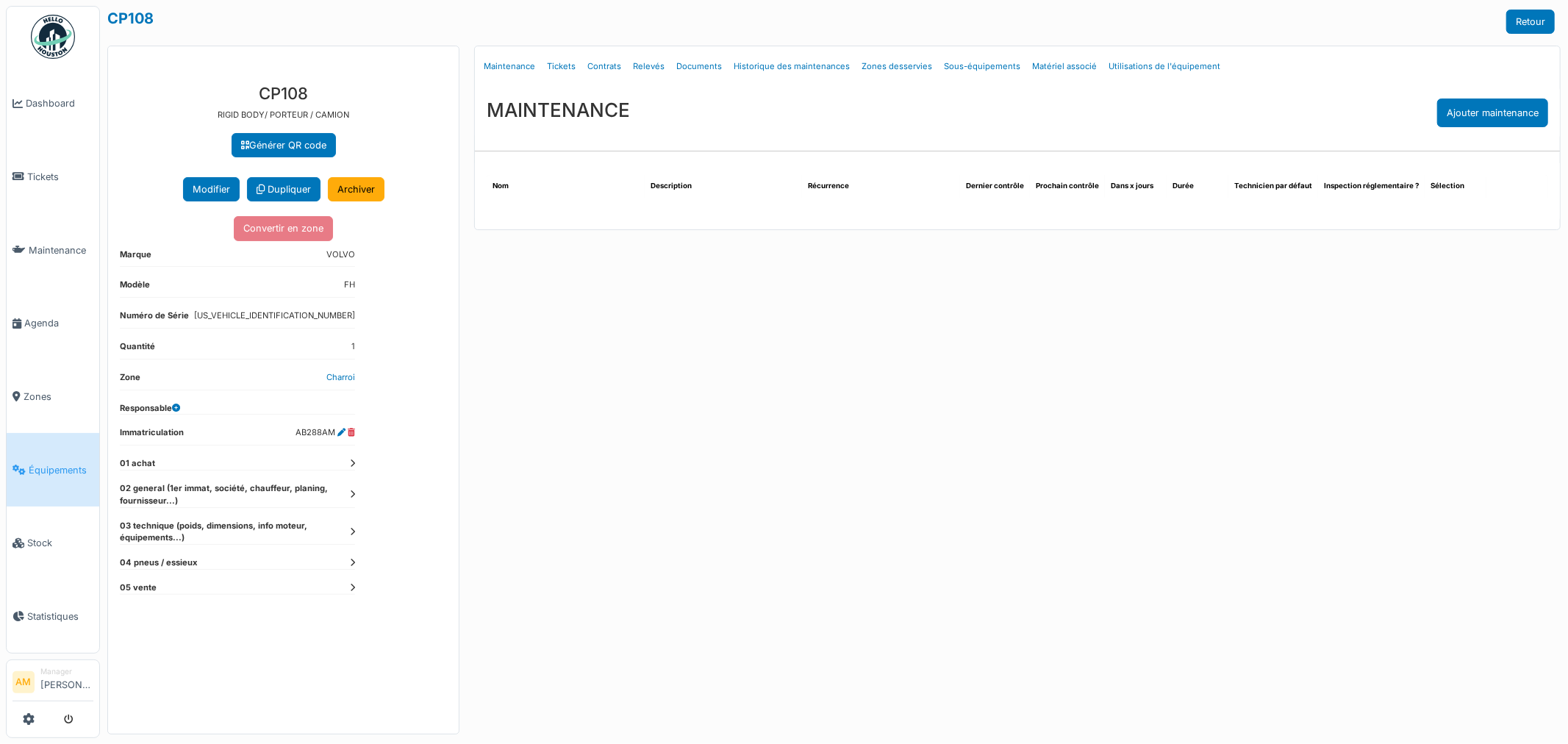
click at [355, 532] on div "**********" at bounding box center [283, 403] width 351 height 662
click at [352, 533] on icon at bounding box center [352, 531] width 5 height 8
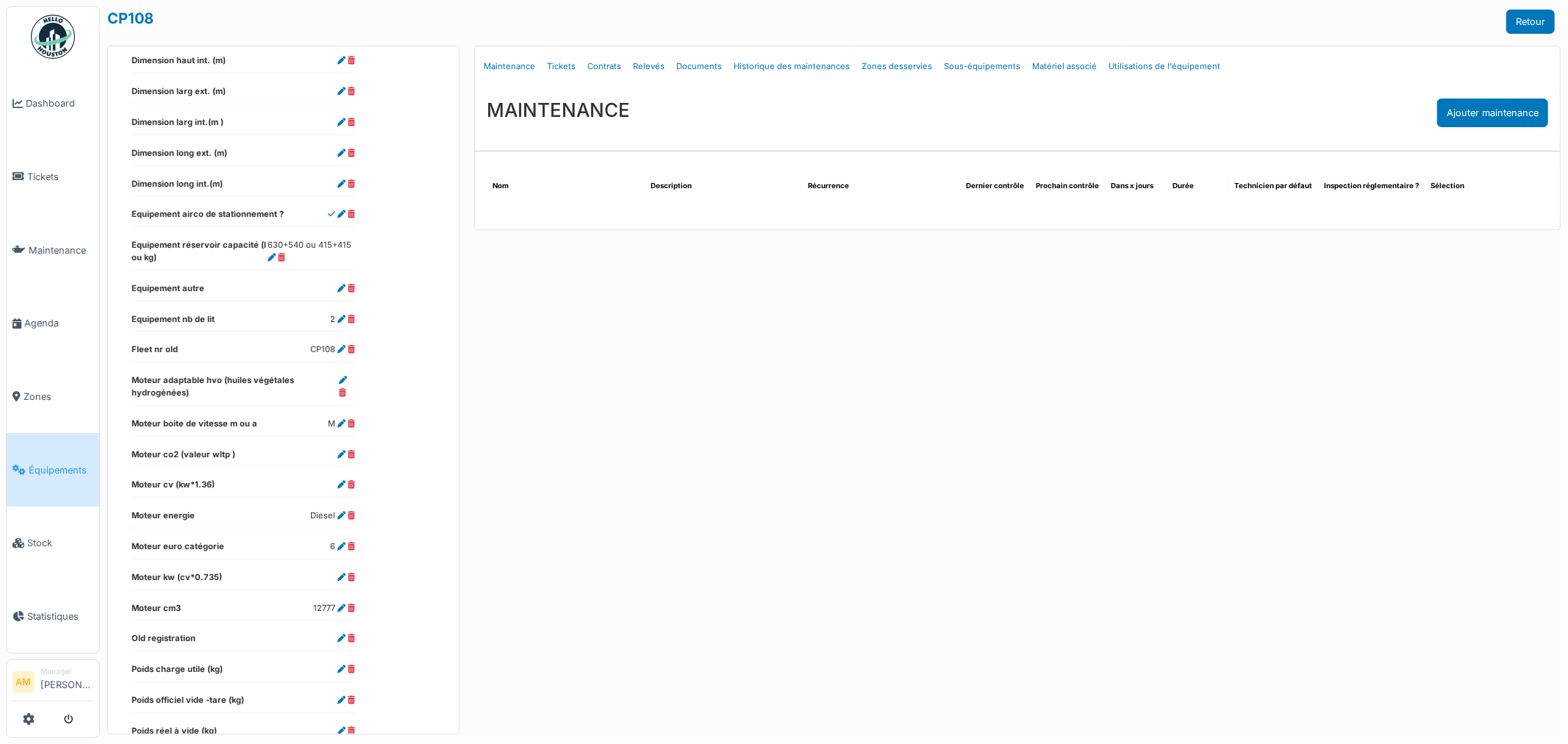
scroll to position [709, 0]
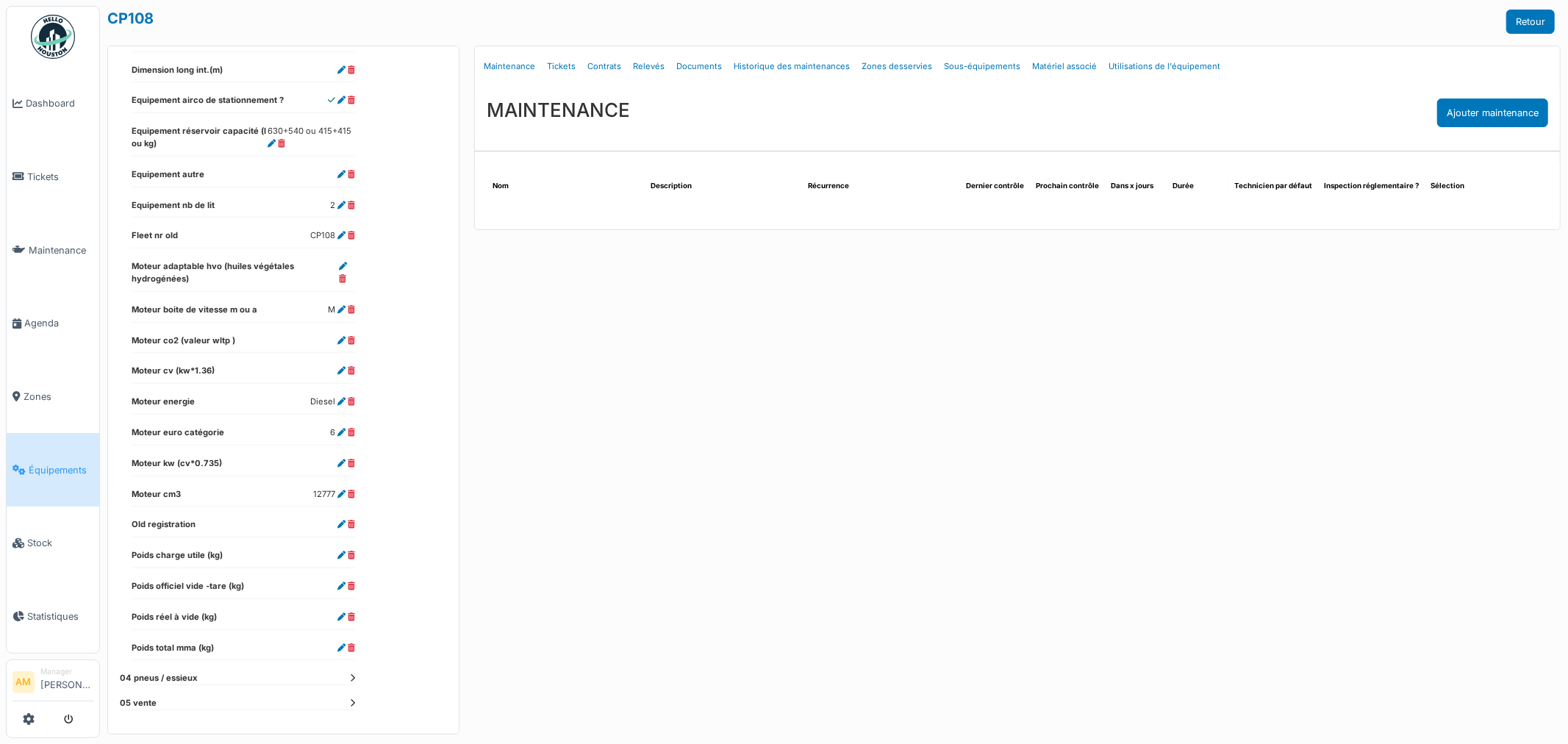
click at [652, 422] on div "Menu [GEOGRAPHIC_DATA] Maintenance Tickets Contrats Relevés Documents Historiqu…" at bounding box center [1018, 389] width 1101 height 688
